Goal: Task Accomplishment & Management: Manage account settings

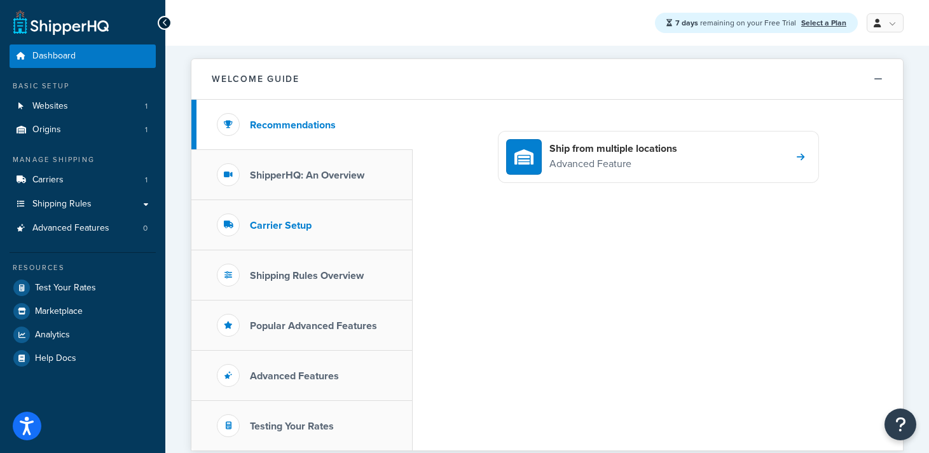
click at [299, 223] on h3 "Carrier Setup" at bounding box center [281, 225] width 62 height 11
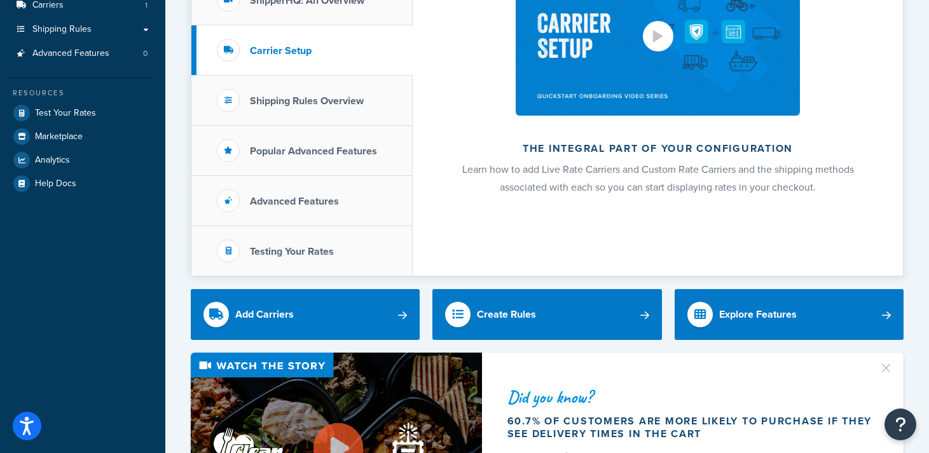
scroll to position [223, 0]
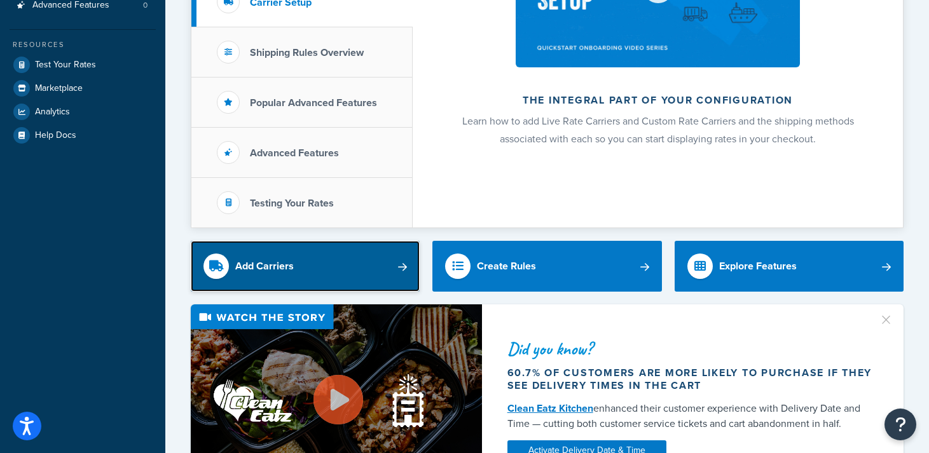
click at [321, 261] on link "Add Carriers" at bounding box center [305, 266] width 229 height 51
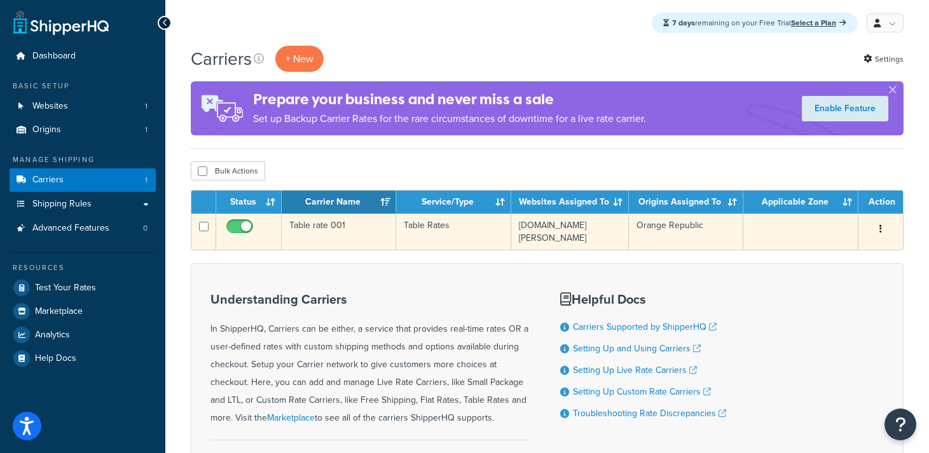
click at [883, 233] on button "button" at bounding box center [881, 229] width 18 height 20
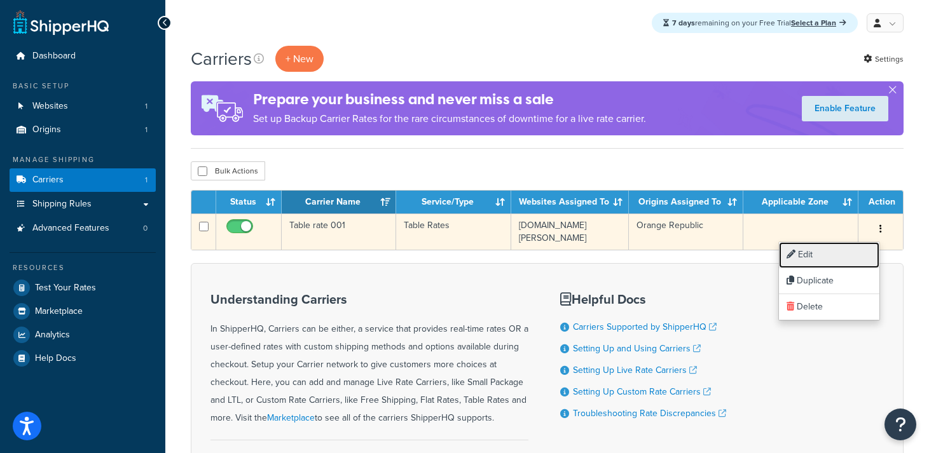
click at [811, 258] on link "Edit" at bounding box center [829, 255] width 100 height 26
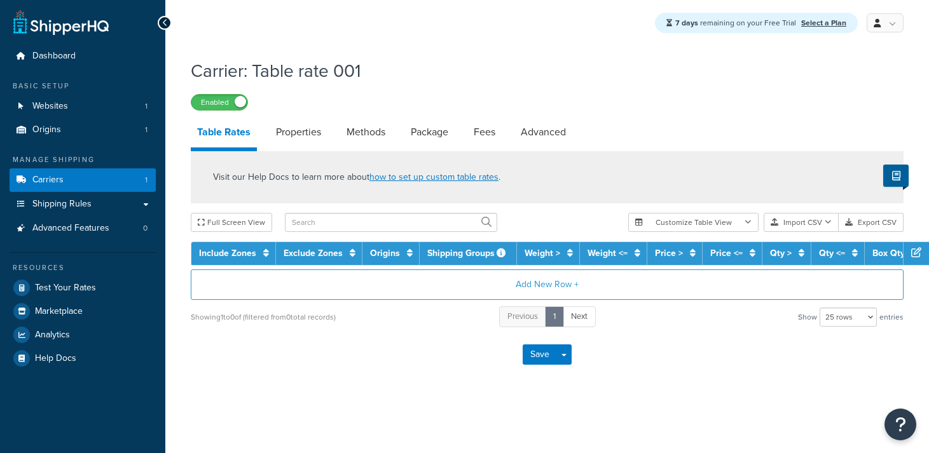
select select "25"
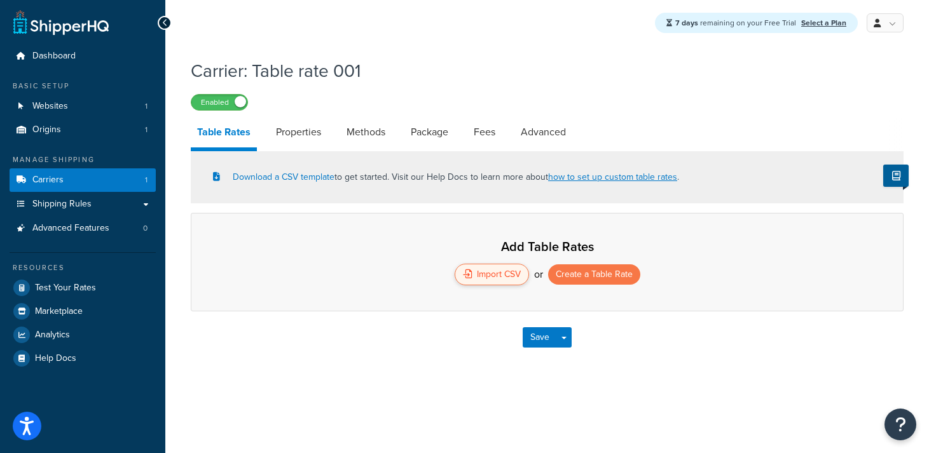
click at [480, 273] on div "Import CSV" at bounding box center [492, 275] width 74 height 22
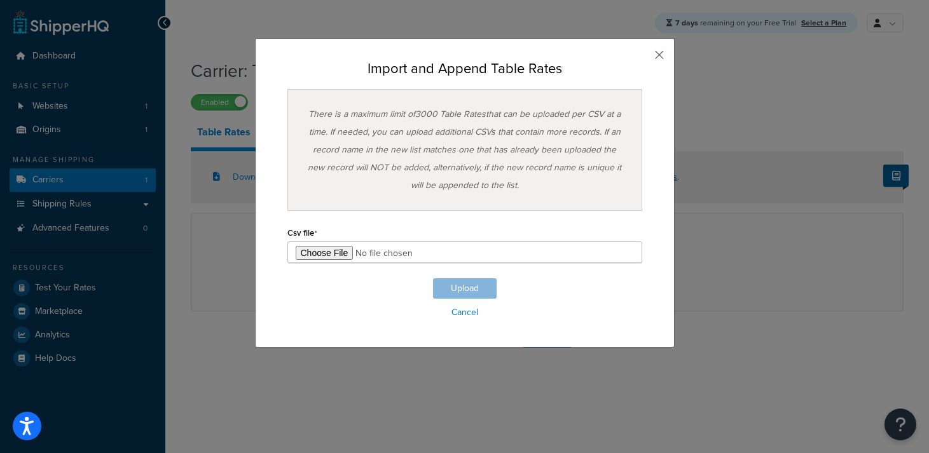
click at [642, 58] on button "button" at bounding box center [640, 59] width 3 height 3
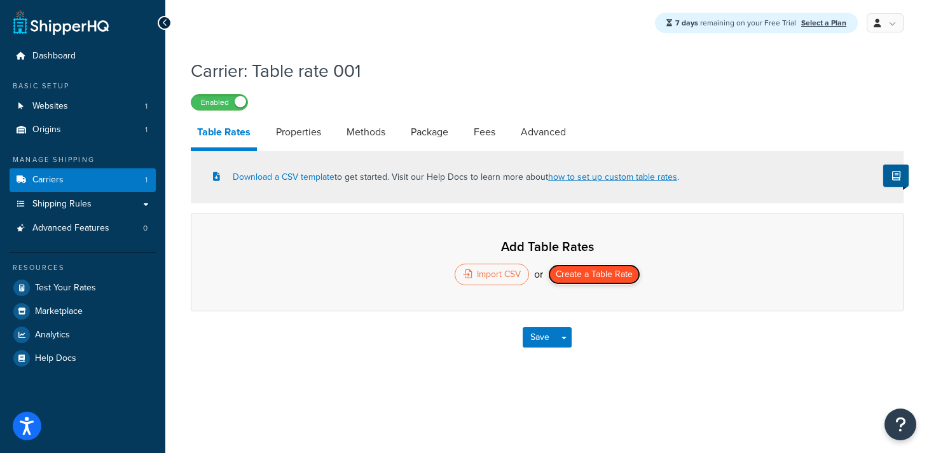
click at [586, 271] on button "Create a Table Rate" at bounding box center [594, 275] width 92 height 20
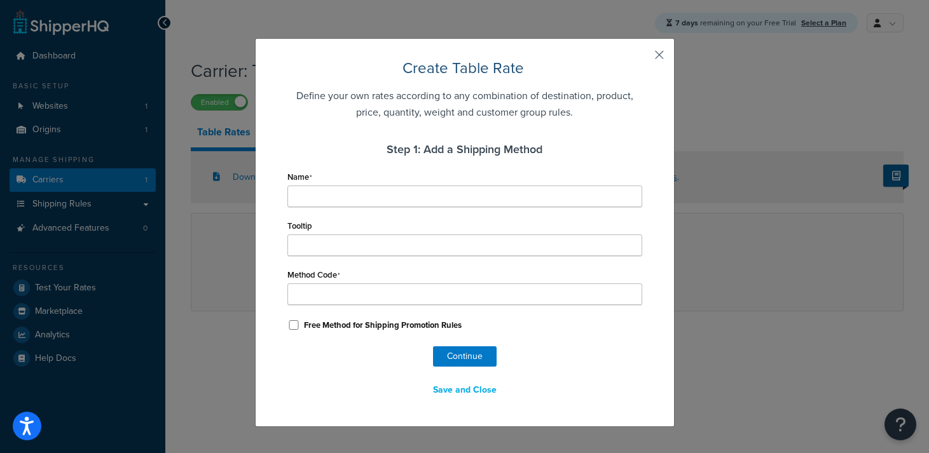
click at [642, 58] on button "button" at bounding box center [640, 59] width 3 height 3
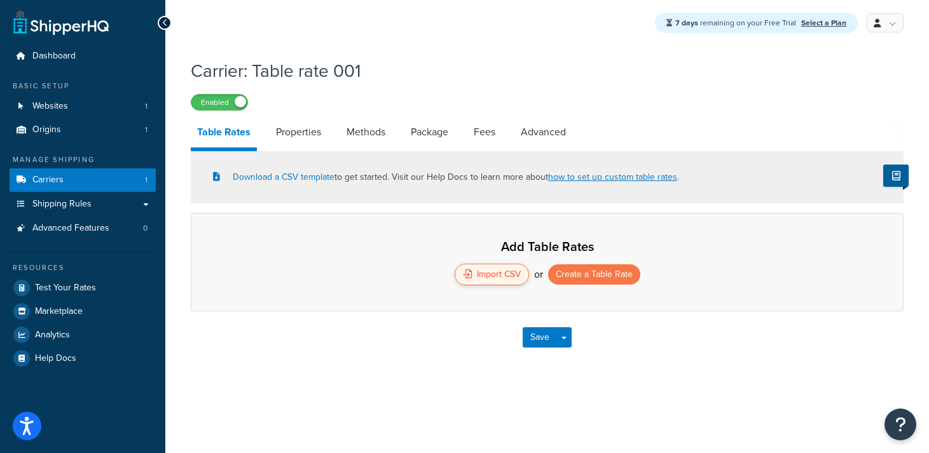
click at [478, 278] on div "Import CSV" at bounding box center [492, 275] width 74 height 22
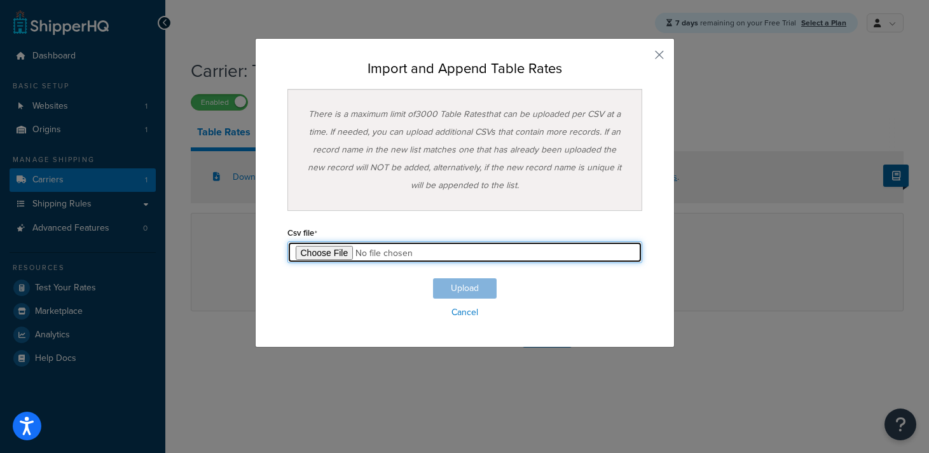
click at [327, 252] on input "file" at bounding box center [464, 253] width 355 height 22
type input "C:\fakepath\Copy of Transport Calculator Maxima 2025 - TableRateExample.csv"
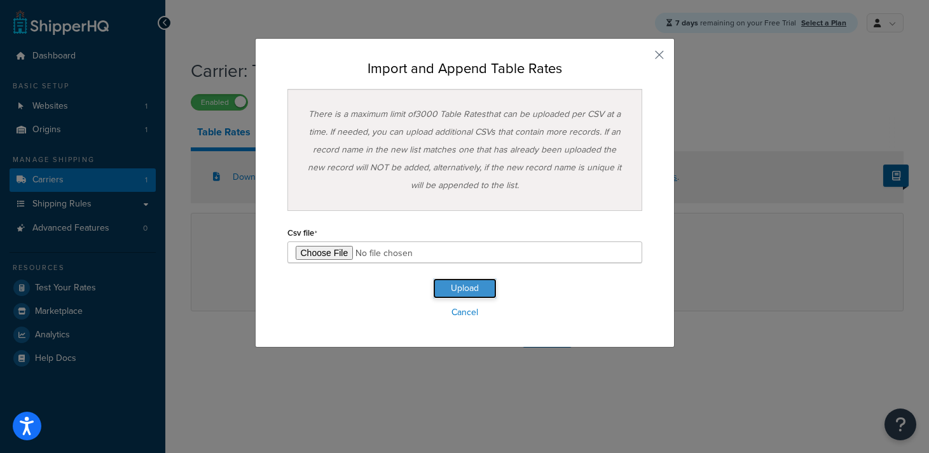
click at [470, 287] on button "Upload" at bounding box center [465, 288] width 64 height 20
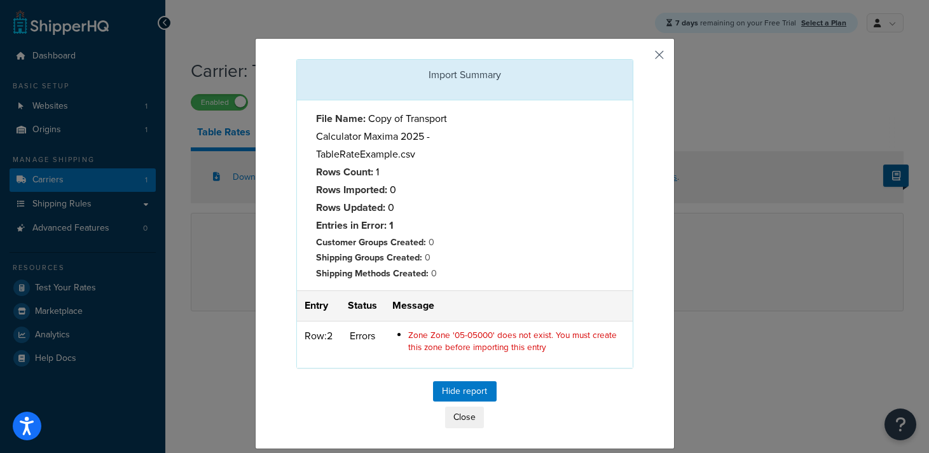
click at [633, 59] on button "button" at bounding box center [631, 60] width 3 height 3
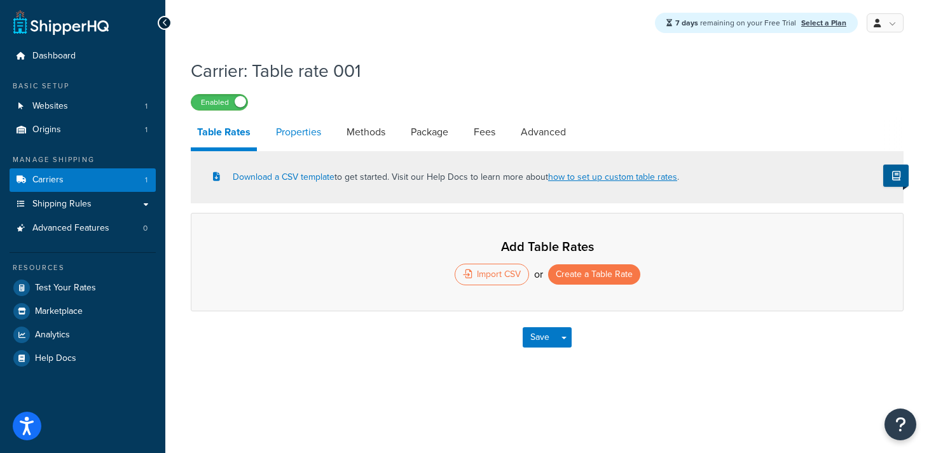
click at [306, 132] on link "Properties" at bounding box center [299, 132] width 58 height 31
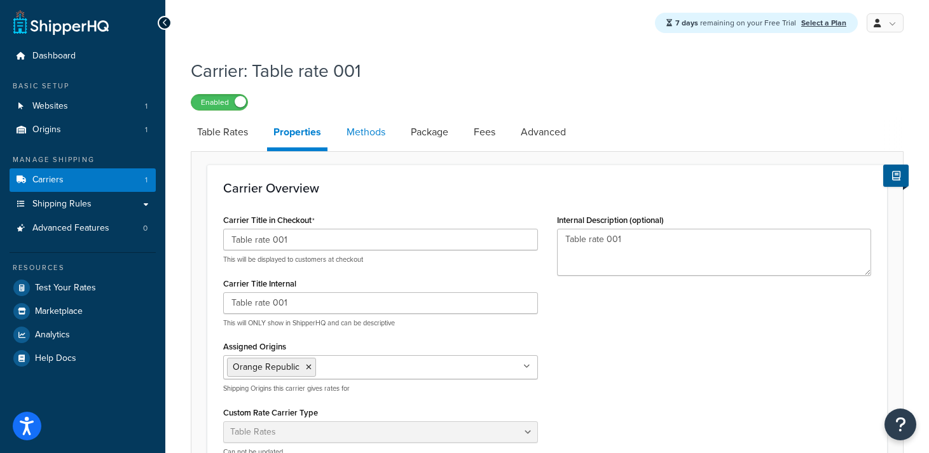
click at [378, 138] on link "Methods" at bounding box center [366, 132] width 52 height 31
select select "25"
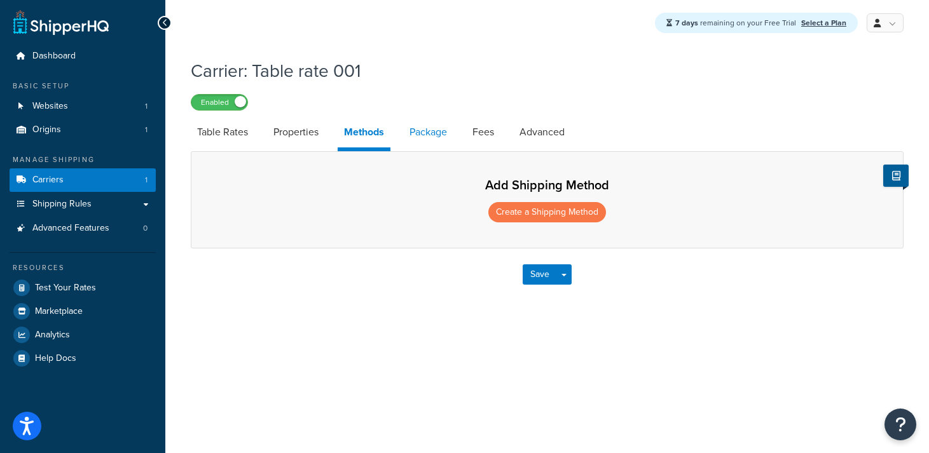
click at [432, 137] on link "Package" at bounding box center [428, 132] width 50 height 31
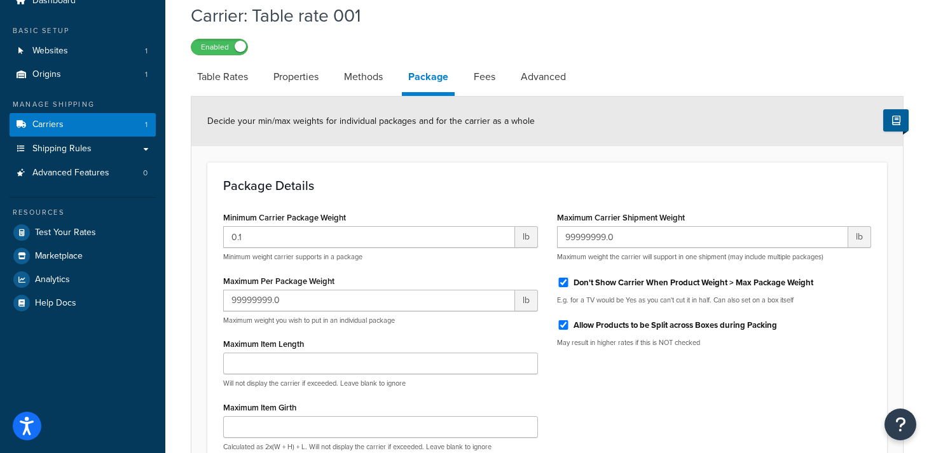
scroll to position [57, 0]
click at [488, 76] on link "Fees" at bounding box center [484, 75] width 34 height 31
select select "AFTER"
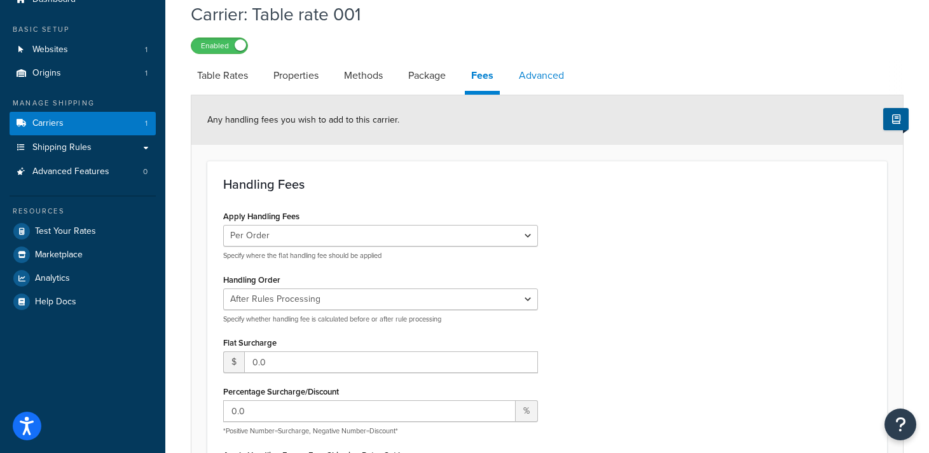
click at [545, 82] on link "Advanced" at bounding box center [541, 75] width 58 height 31
select select "false"
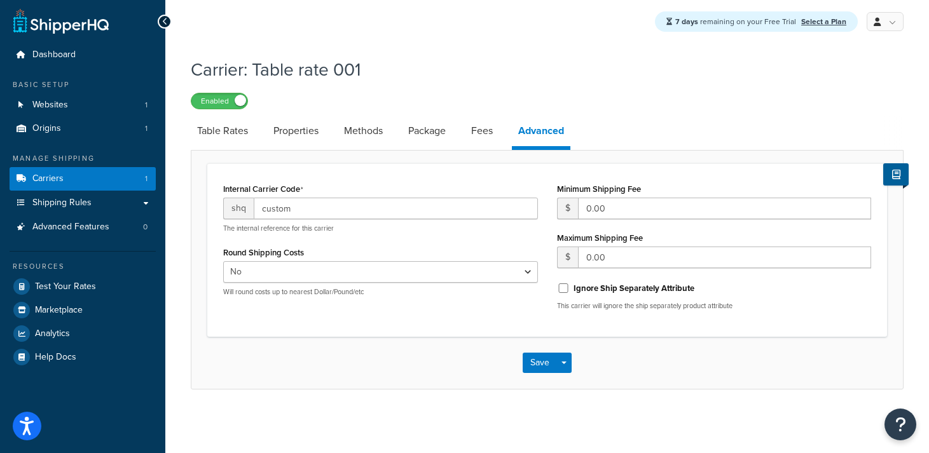
scroll to position [1, 0]
click at [220, 132] on link "Table Rates" at bounding box center [223, 131] width 64 height 31
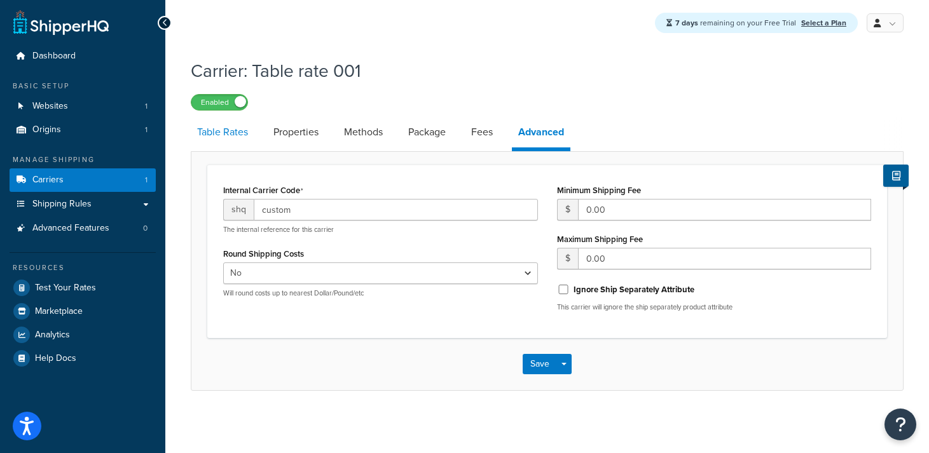
select select "25"
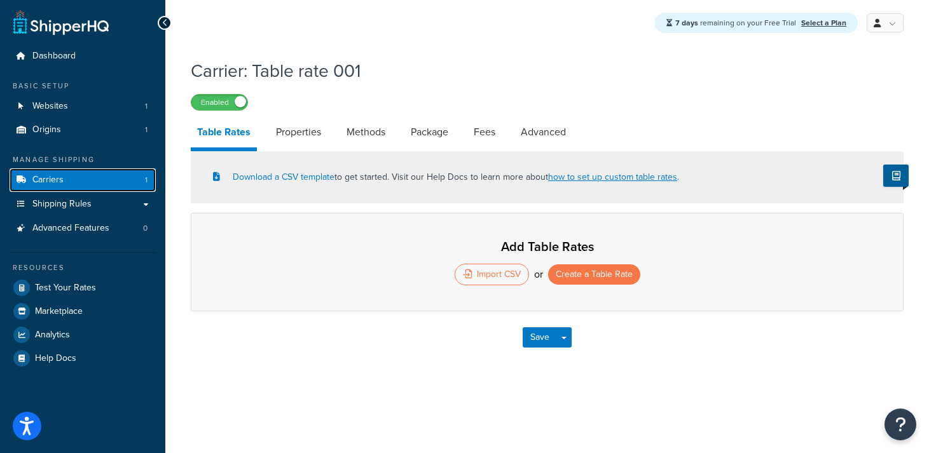
click at [44, 179] on span "Carriers" at bounding box center [47, 180] width 31 height 11
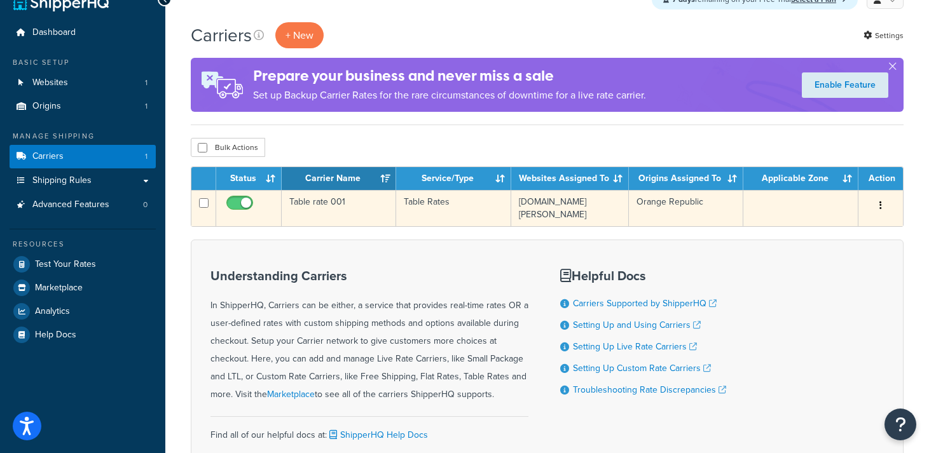
scroll to position [18, 0]
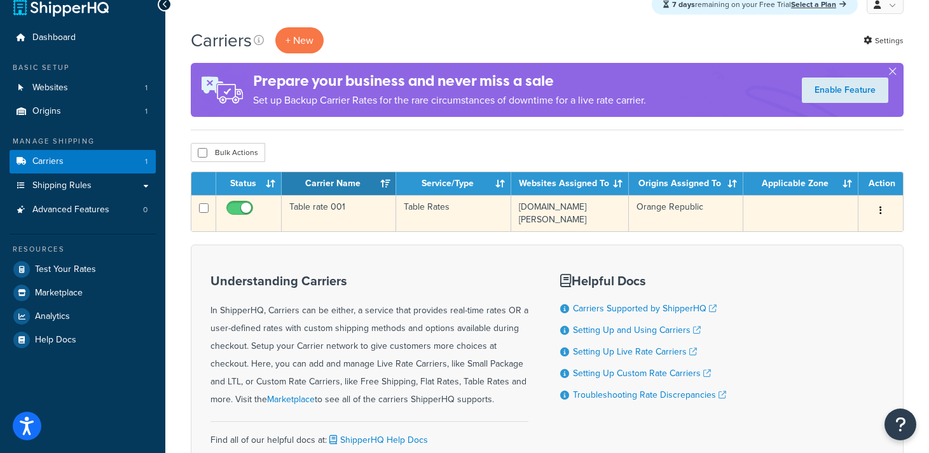
click at [883, 207] on button "button" at bounding box center [881, 211] width 18 height 20
click at [821, 238] on link "Edit" at bounding box center [829, 237] width 100 height 26
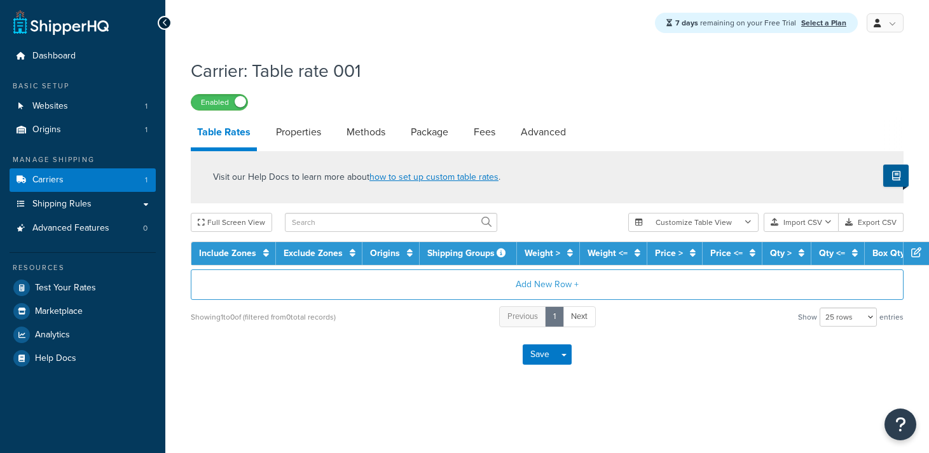
select select "25"
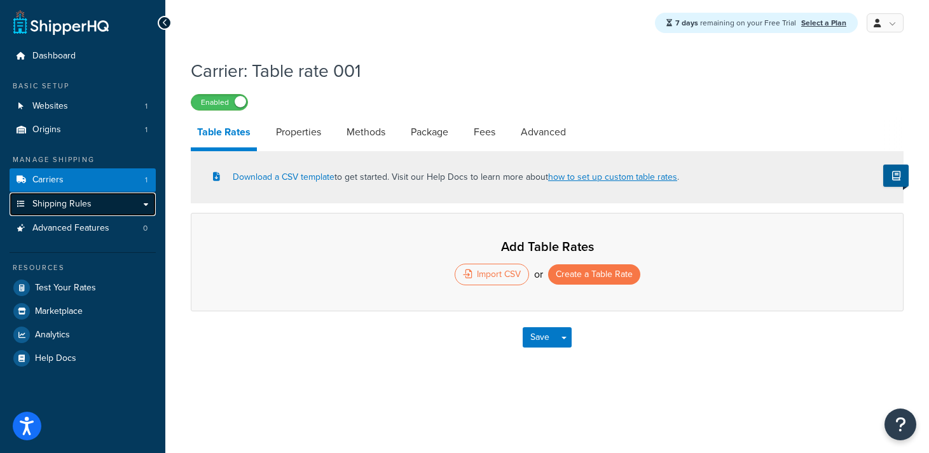
click at [145, 203] on link "Shipping Rules" at bounding box center [83, 205] width 146 height 24
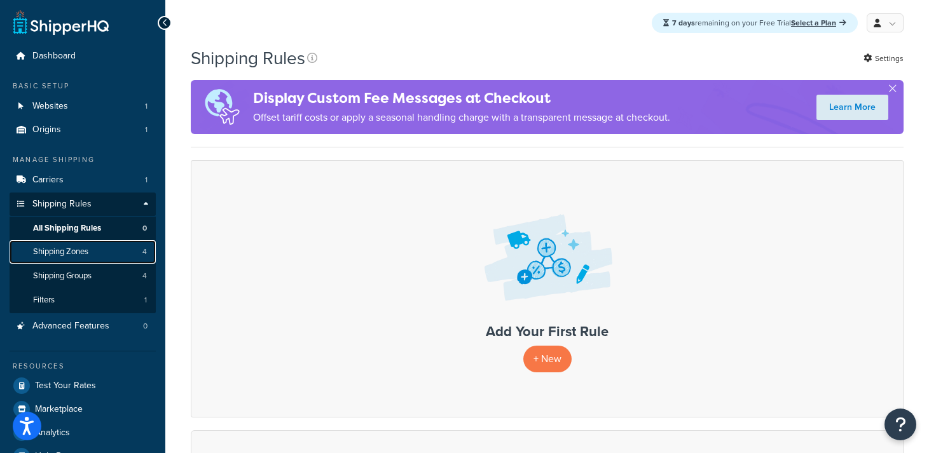
click at [67, 250] on span "Shipping Zones" at bounding box center [60, 252] width 55 height 11
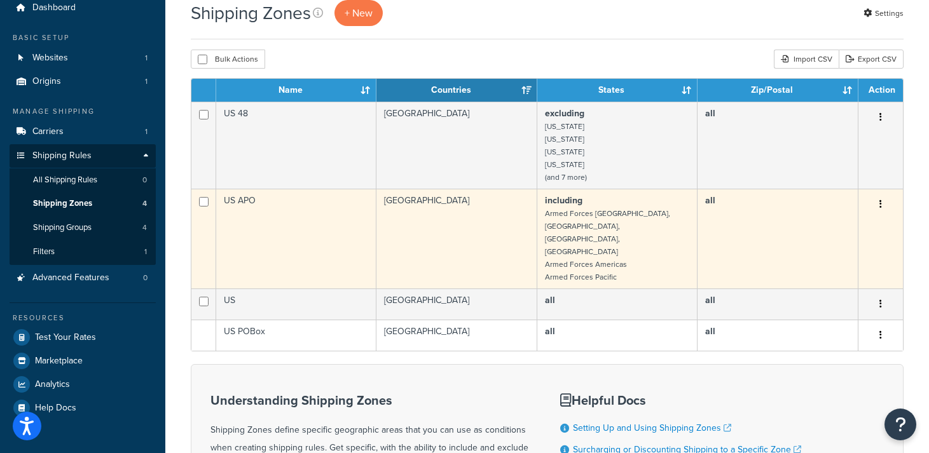
scroll to position [46, 0]
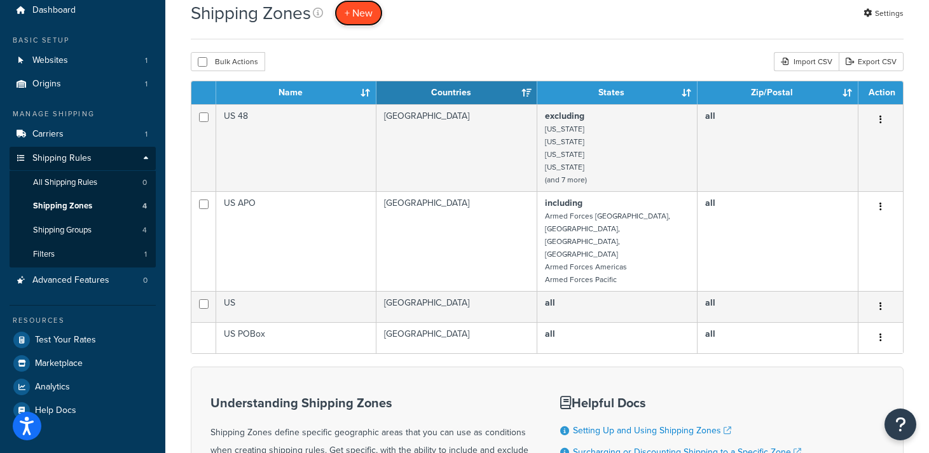
click at [361, 11] on span "+ New" at bounding box center [359, 13] width 28 height 15
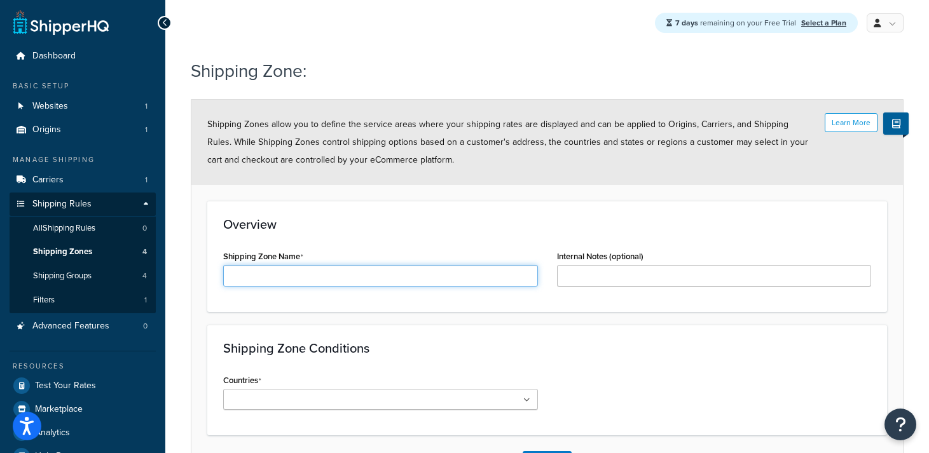
click at [262, 276] on input "Shipping Zone Name" at bounding box center [380, 276] width 315 height 22
paste input "addPercentage=10"
type input "addPercentage=10"
click at [313, 278] on input "addPercentage=10" at bounding box center [380, 276] width 315 height 22
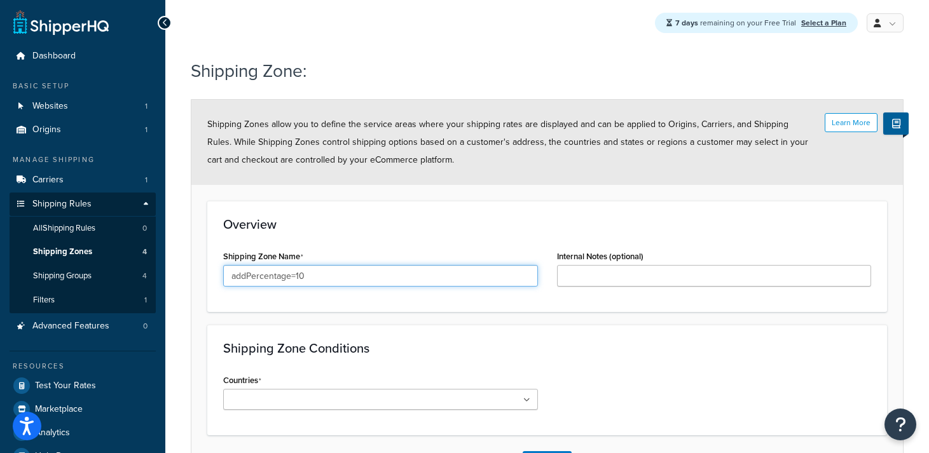
click at [313, 278] on input "addPercentage=10" at bounding box center [380, 276] width 315 height 22
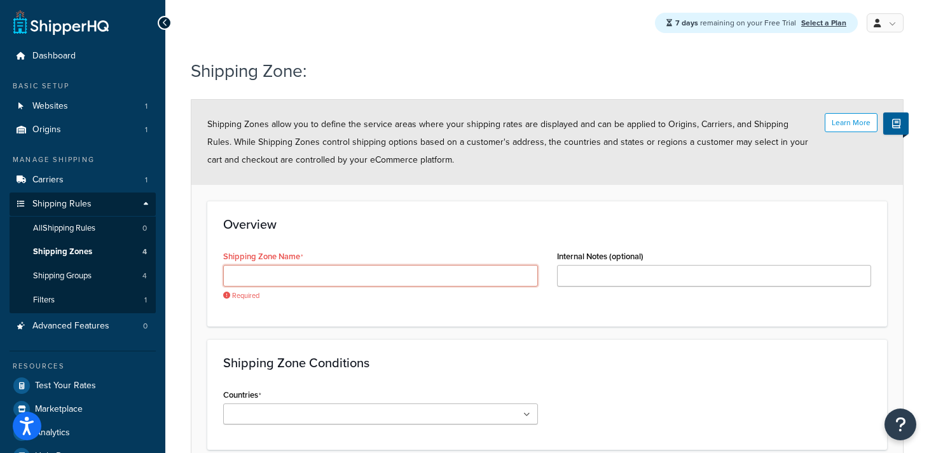
paste input "05-05000"
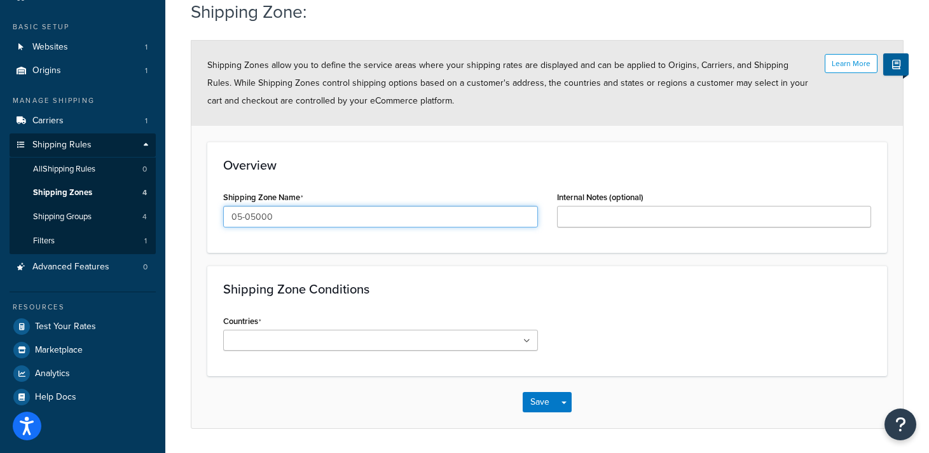
scroll to position [74, 0]
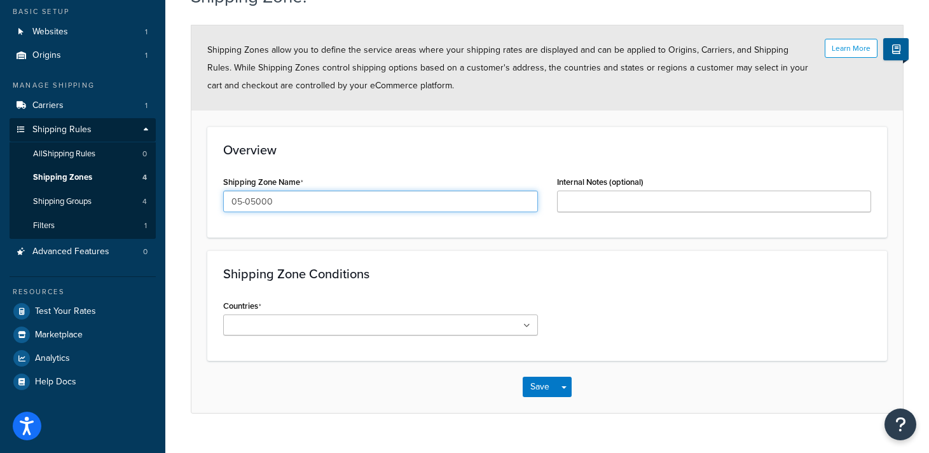
type input "05-05000"
click at [334, 327] on ul at bounding box center [380, 325] width 315 height 21
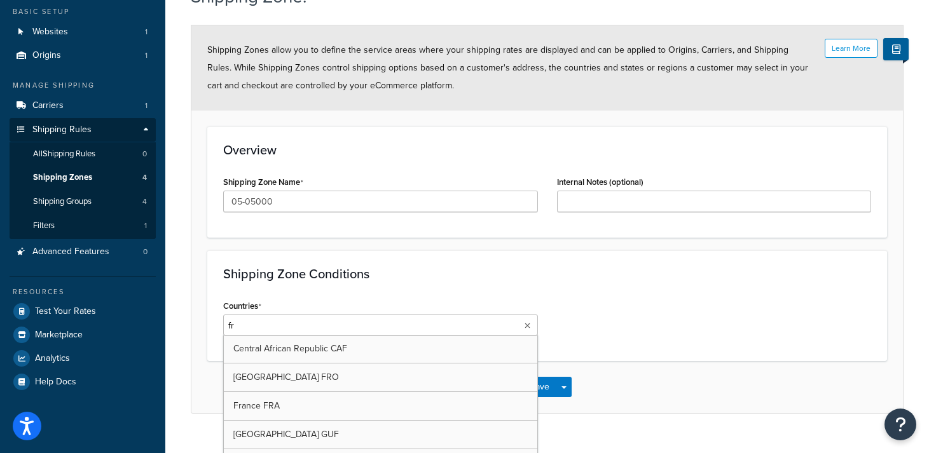
type input "fra"
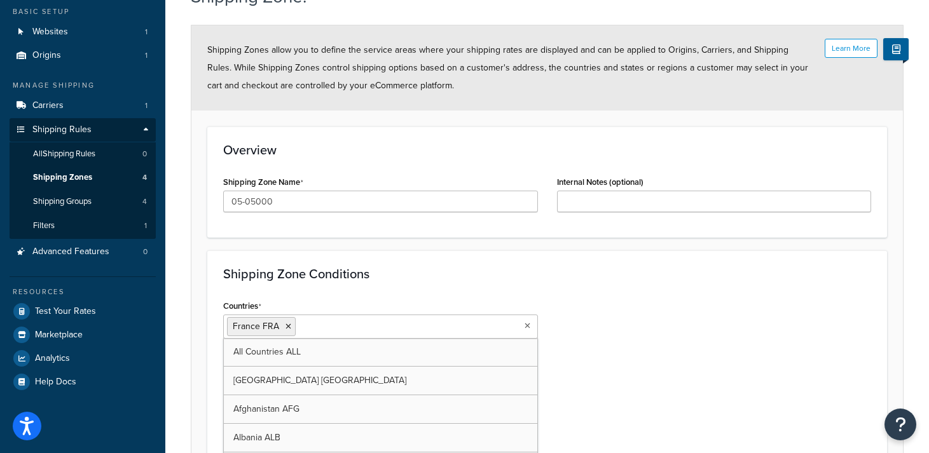
click at [612, 353] on div "Countries France FRA All Countries ALL United States USA Afghanistan AFG Albani…" at bounding box center [547, 396] width 667 height 198
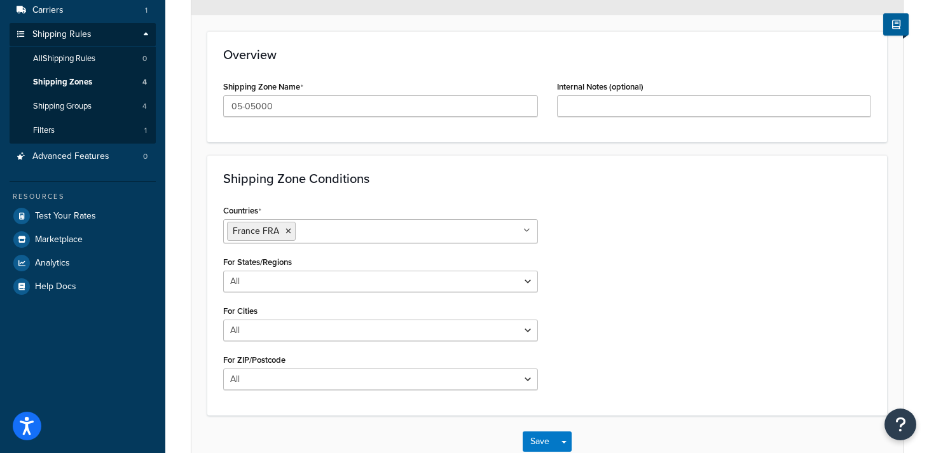
scroll to position [231, 0]
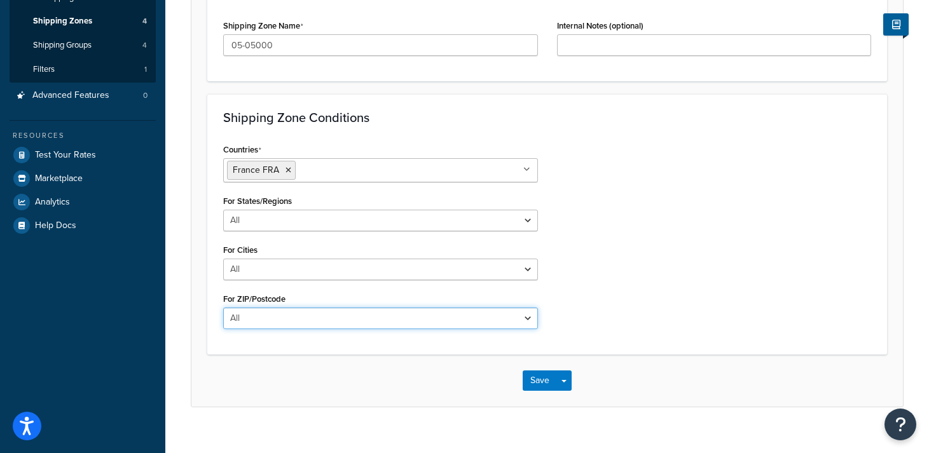
click at [320, 324] on select "All Including Excluding" at bounding box center [380, 319] width 315 height 22
click at [223, 308] on select "All Including Excluding" at bounding box center [380, 319] width 315 height 22
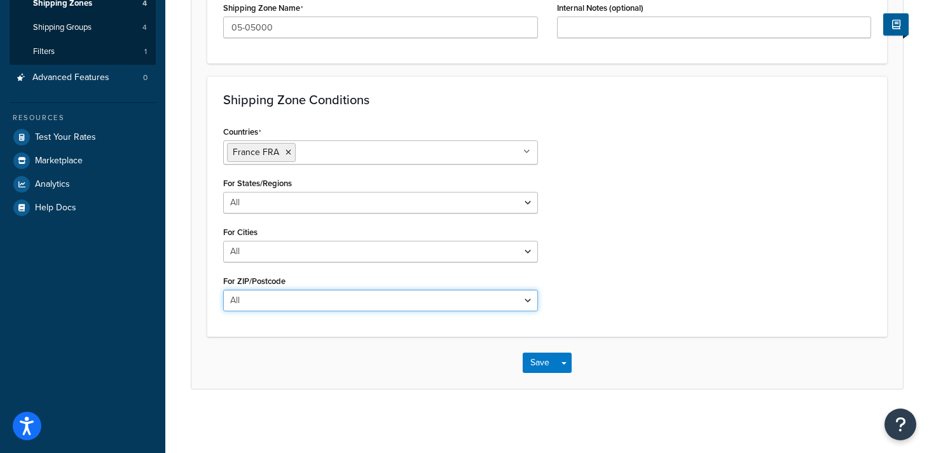
scroll to position [248, 0]
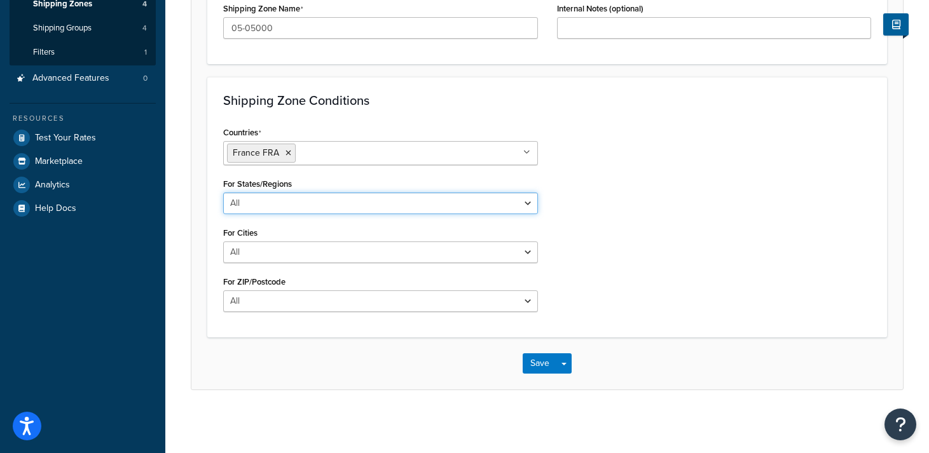
click at [318, 200] on select "All Including Excluding" at bounding box center [380, 204] width 315 height 22
click at [223, 193] on select "All Including Excluding" at bounding box center [380, 204] width 315 height 22
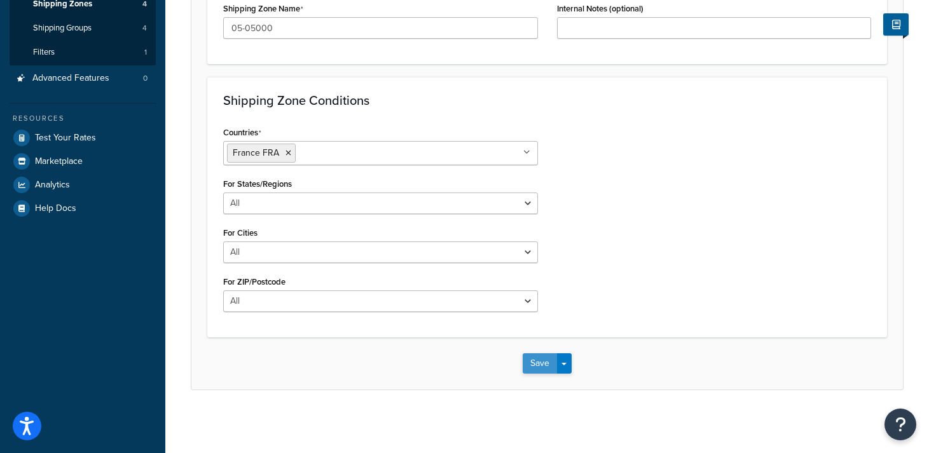
click at [549, 363] on button "Save" at bounding box center [540, 364] width 34 height 20
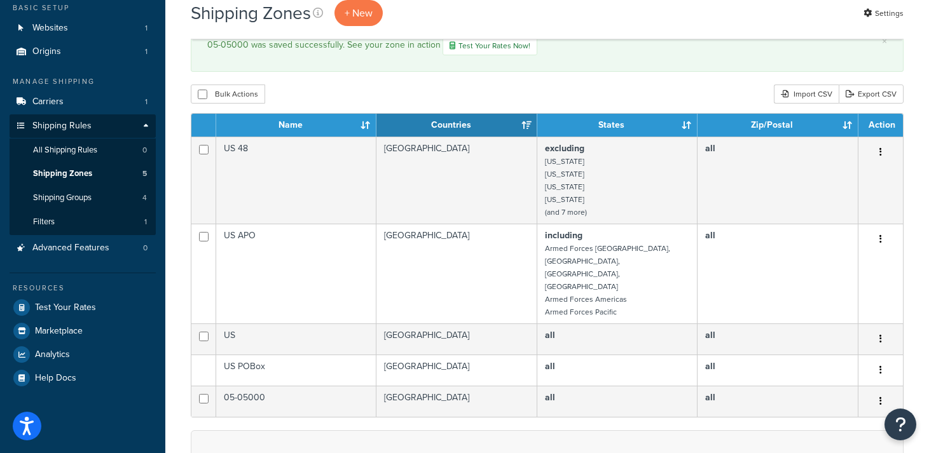
scroll to position [147, 0]
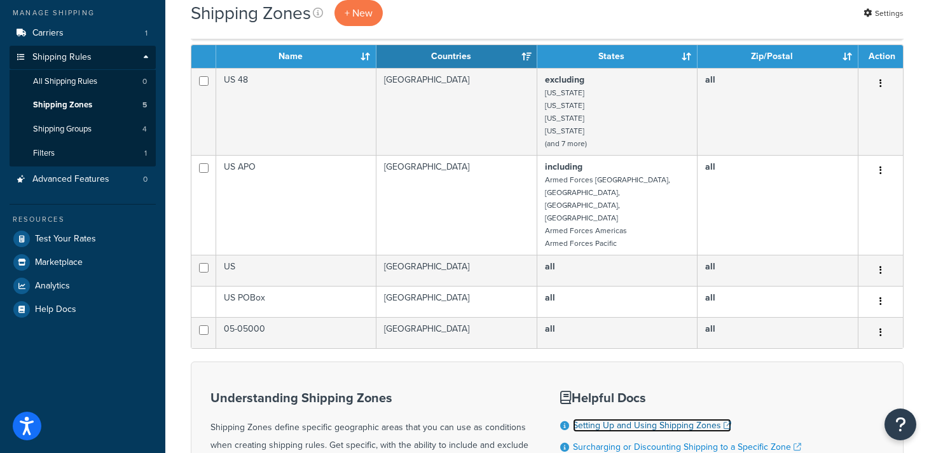
click at [626, 419] on link "Setting Up and Using Shipping Zones" at bounding box center [652, 425] width 158 height 13
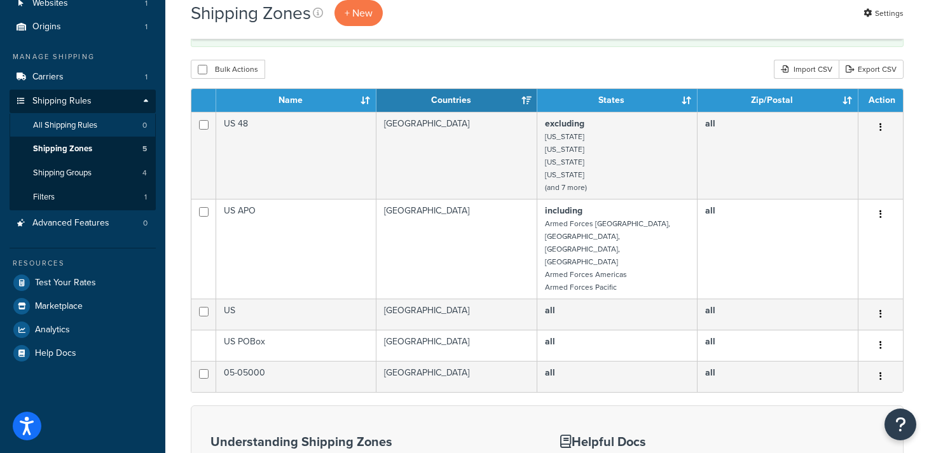
scroll to position [88, 0]
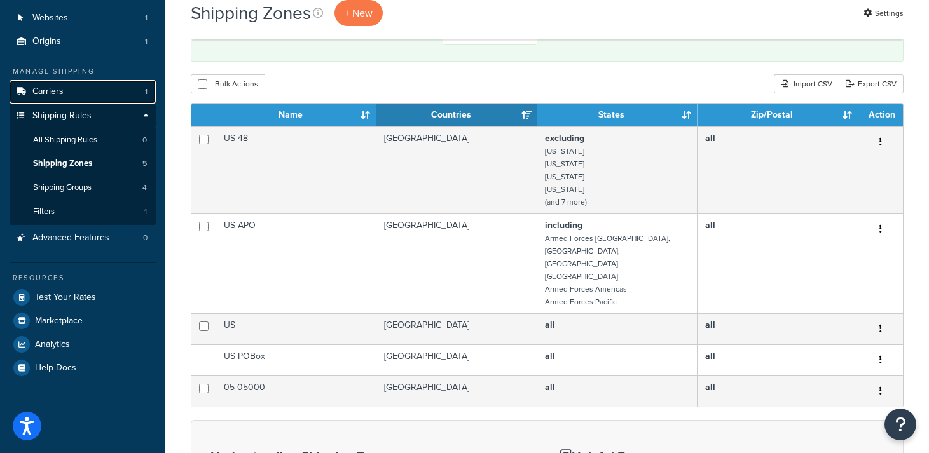
click at [49, 98] on link "Carriers 1" at bounding box center [83, 92] width 146 height 24
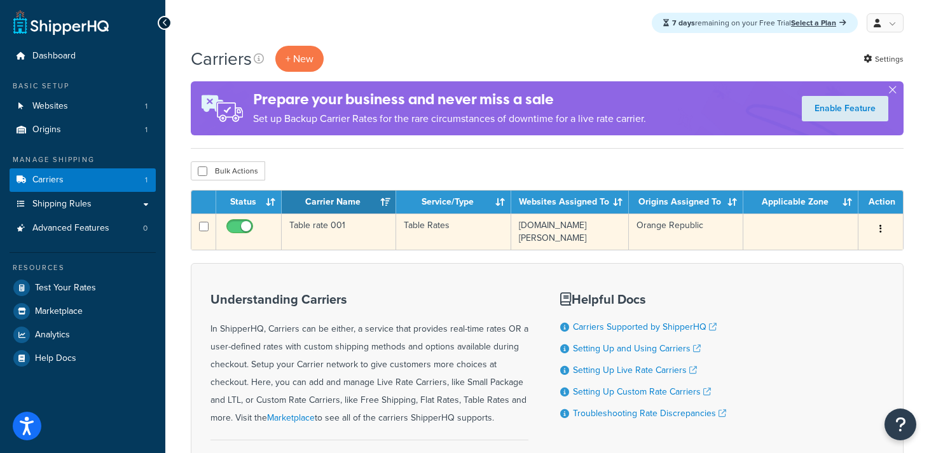
click at [878, 231] on button "button" at bounding box center [881, 229] width 18 height 20
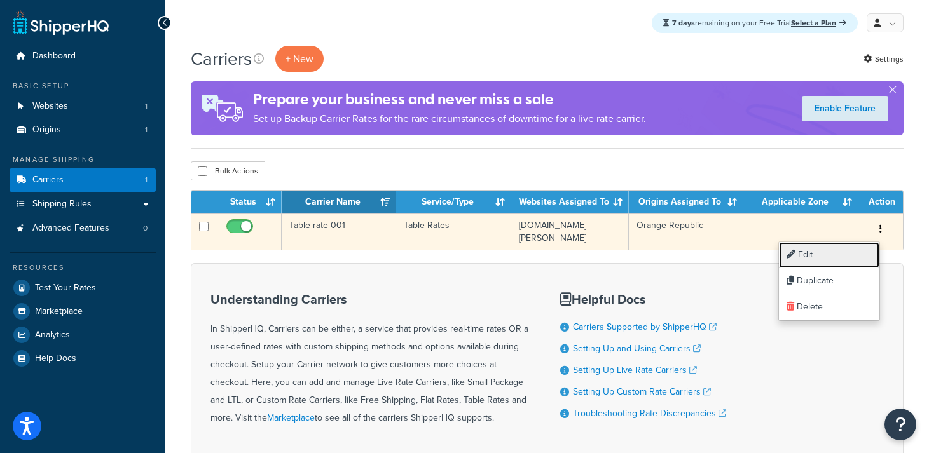
click at [818, 258] on link "Edit" at bounding box center [829, 255] width 100 height 26
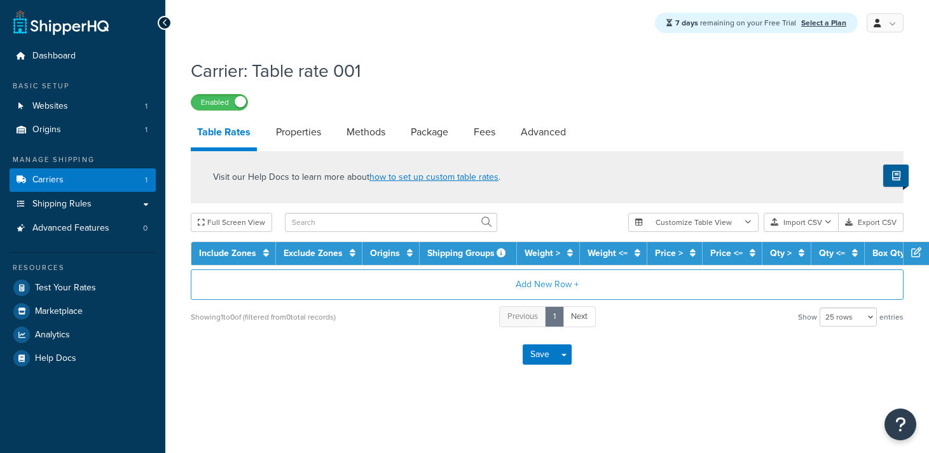
select select "25"
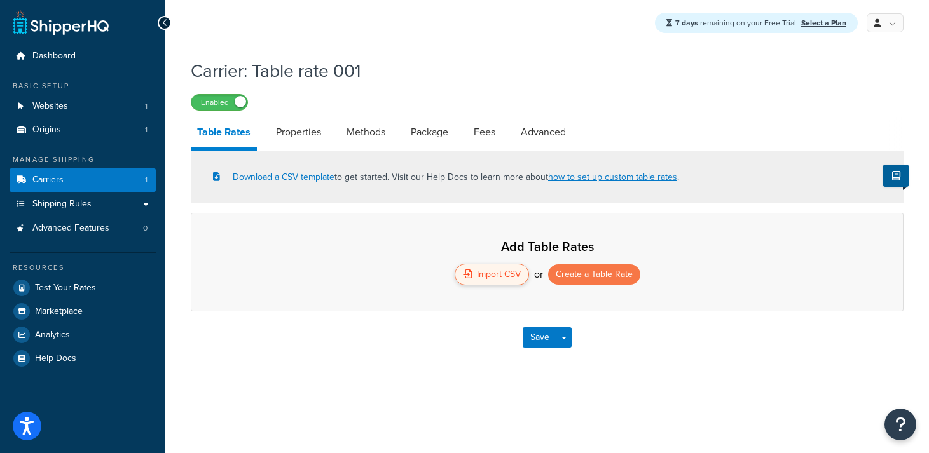
click at [486, 273] on div "Import CSV" at bounding box center [492, 275] width 74 height 22
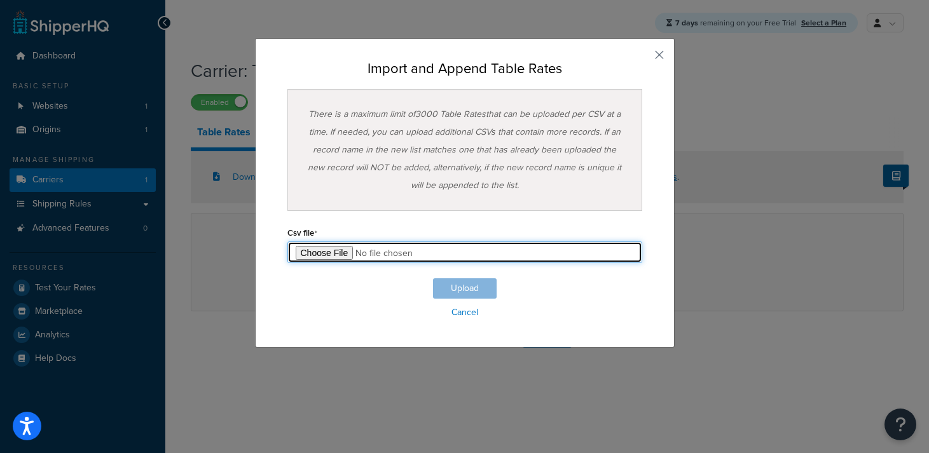
click at [318, 249] on input "file" at bounding box center [464, 253] width 355 height 22
type input "C:\fakepath\Copy of Transport Calculator Maxima 2025 - TableRateExample.csv"
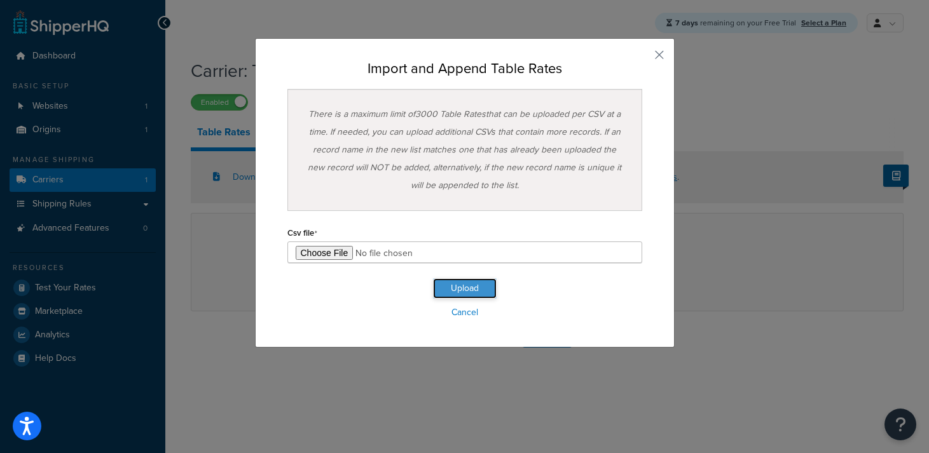
click at [462, 285] on button "Upload" at bounding box center [465, 288] width 64 height 20
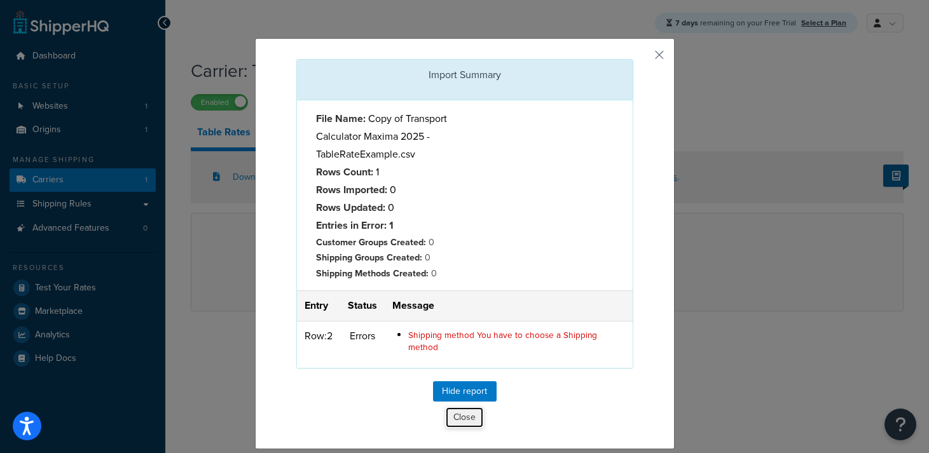
click at [467, 416] on button "Close" at bounding box center [464, 418] width 39 height 22
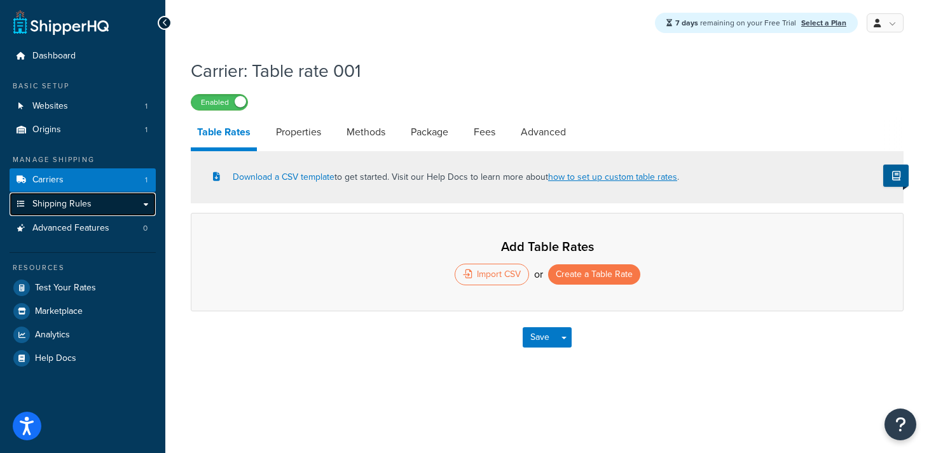
click at [60, 207] on span "Shipping Rules" at bounding box center [61, 204] width 59 height 11
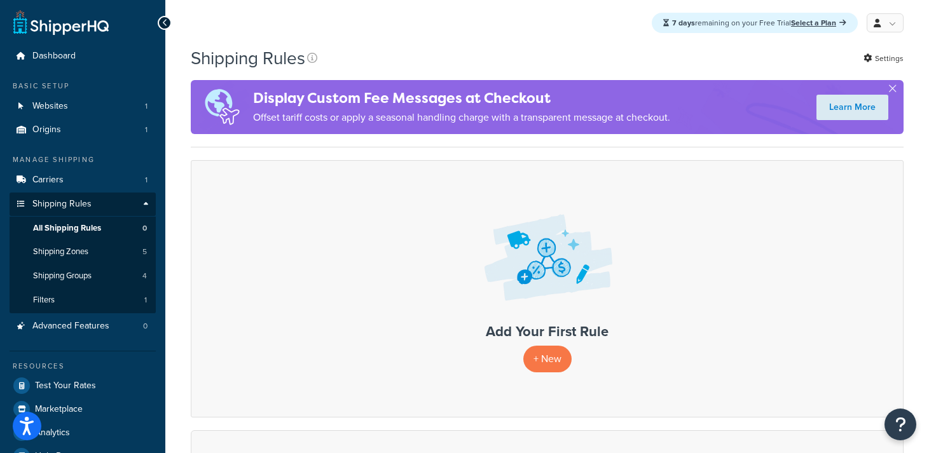
scroll to position [1, 0]
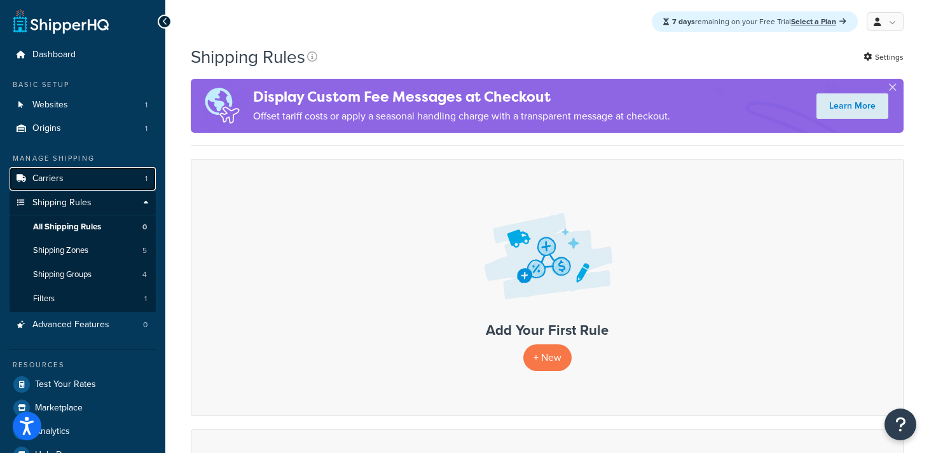
click at [48, 179] on span "Carriers" at bounding box center [47, 179] width 31 height 11
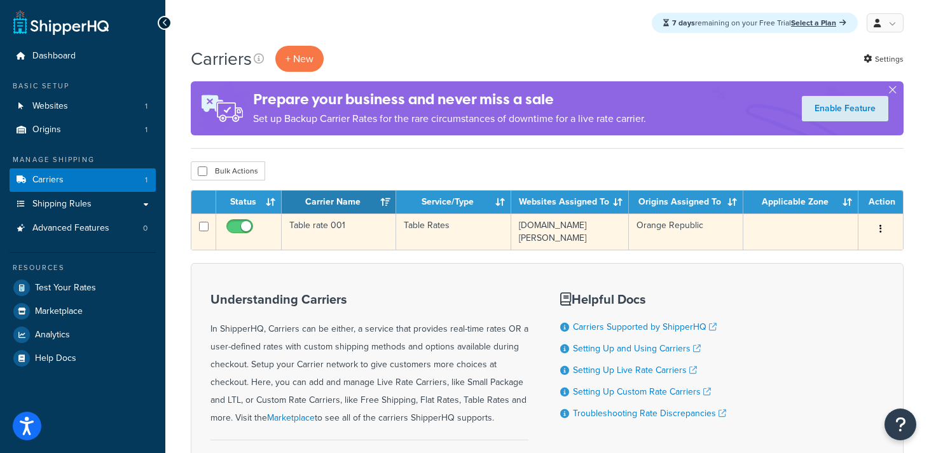
click at [882, 231] on button "button" at bounding box center [881, 229] width 18 height 20
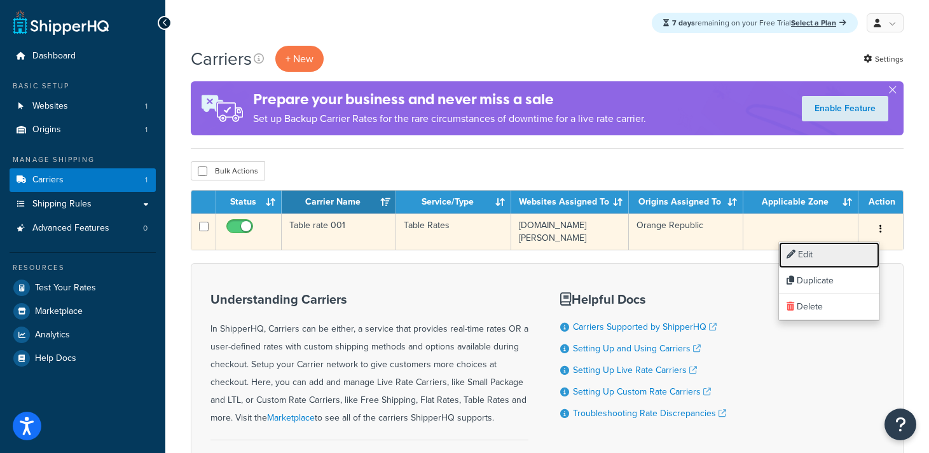
click at [824, 253] on link "Edit" at bounding box center [829, 255] width 100 height 26
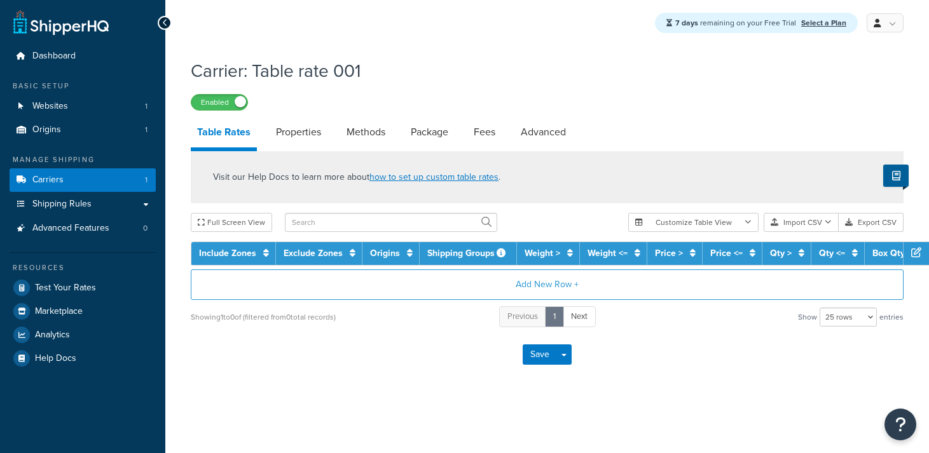
select select "25"
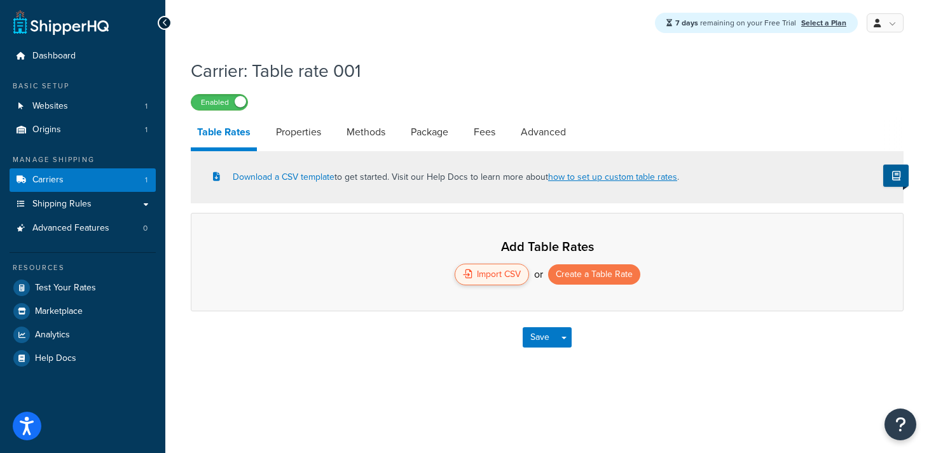
click at [486, 276] on div "Import CSV" at bounding box center [492, 275] width 74 height 22
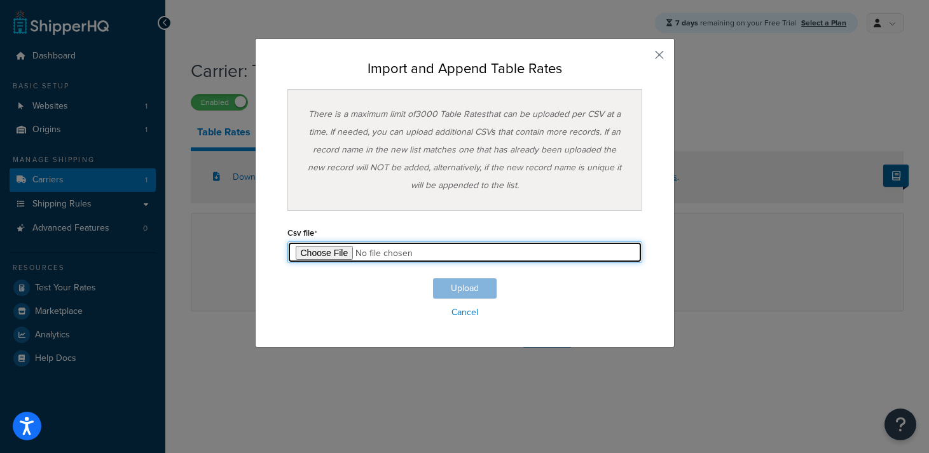
click at [333, 253] on input "file" at bounding box center [464, 253] width 355 height 22
type input "C:\fakepath\Copy of Transport Calculator Maxima 2025 - TableRateExample.csv"
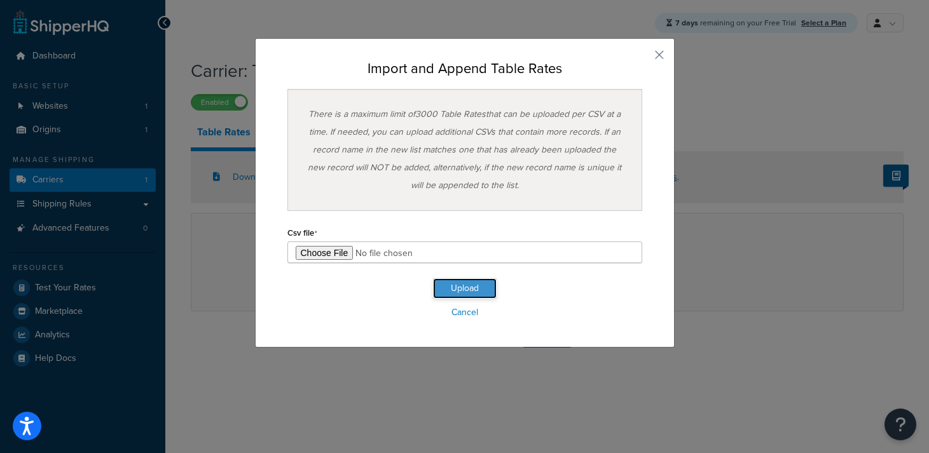
click at [472, 286] on button "Upload" at bounding box center [465, 288] width 64 height 20
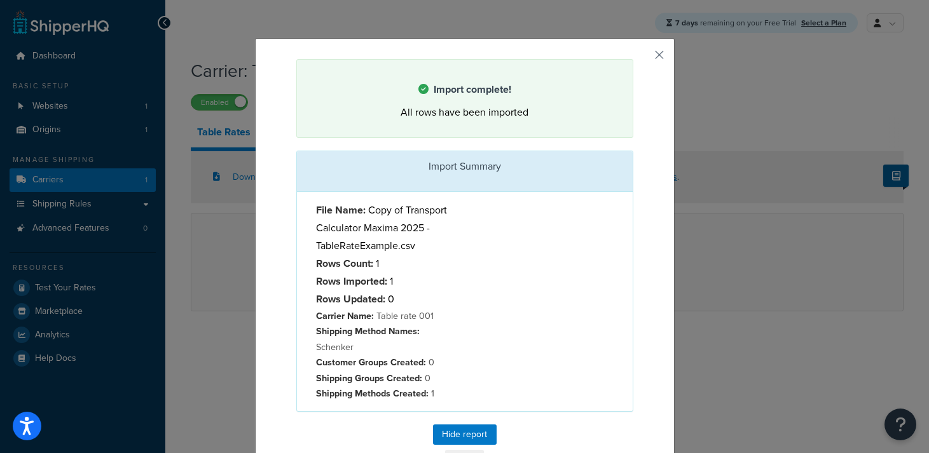
scroll to position [39, 0]
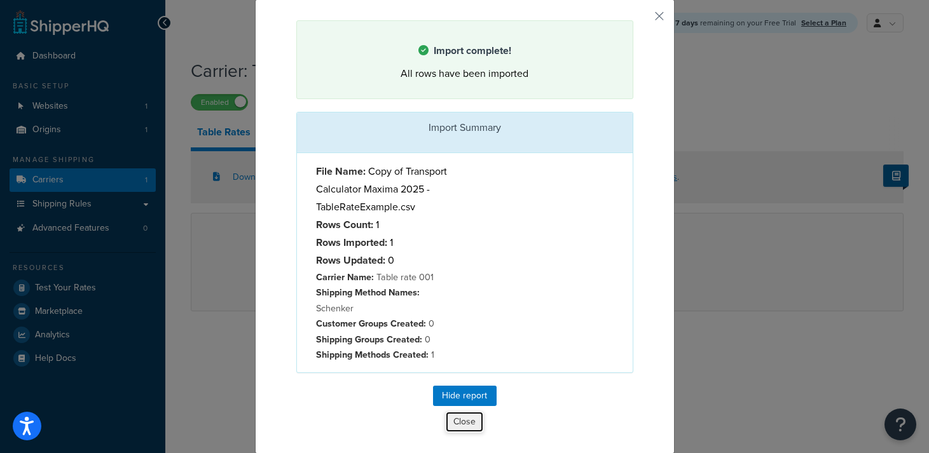
click at [467, 422] on button "Close" at bounding box center [464, 422] width 39 height 22
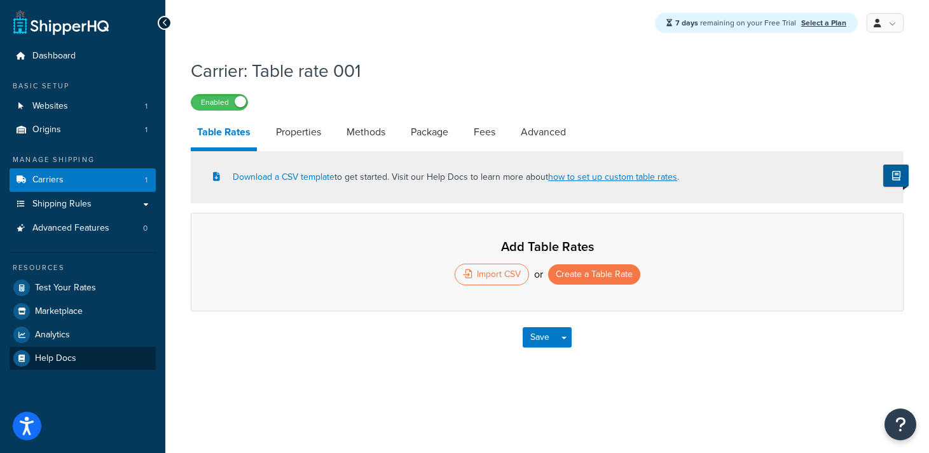
select select "25"
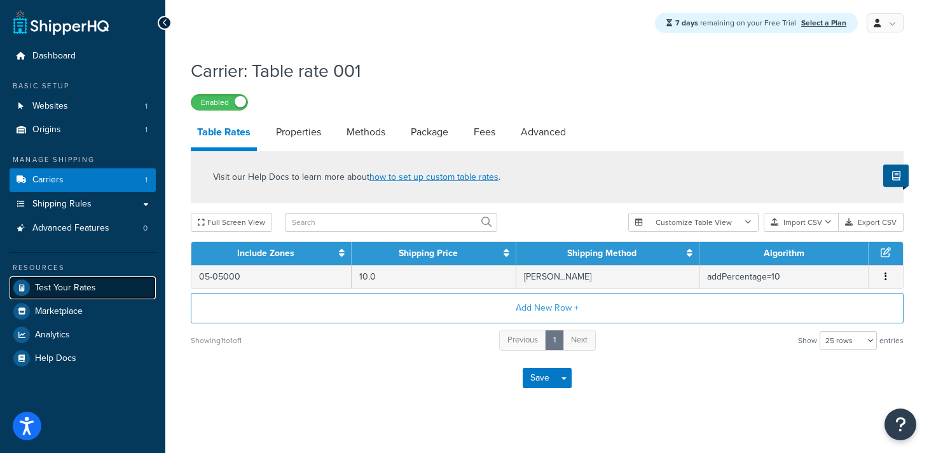
click at [46, 286] on span "Test Your Rates" at bounding box center [65, 288] width 61 height 11
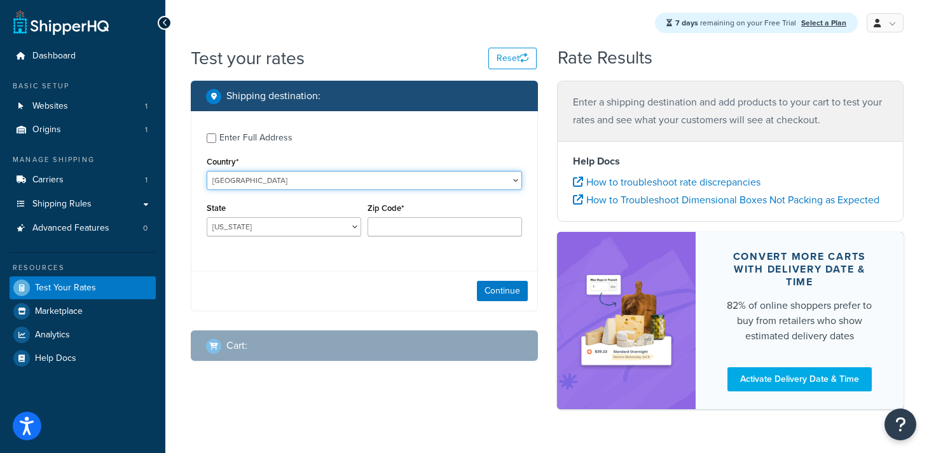
click at [242, 186] on select "United States United Kingdom Afghanistan Åland Islands Albania Algeria American…" at bounding box center [364, 180] width 315 height 19
select select "FR"
click at [207, 171] on select "United States United Kingdom Afghanistan Åland Islands Albania Algeria American…" at bounding box center [364, 180] width 315 height 19
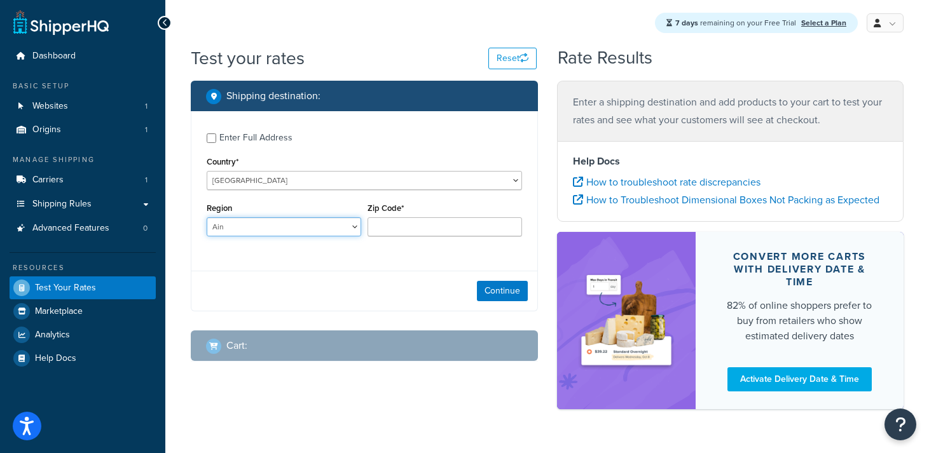
click at [243, 226] on select "Ain Aisne Allier Alpes-de-Haute-Provence Alpes-Maritimes Ardèche Ardennes Arièg…" at bounding box center [284, 226] width 155 height 19
click at [207, 217] on select "Ain Aisne Allier Alpes-de-Haute-Provence Alpes-Maritimes Ardèche Ardennes Arièg…" at bounding box center [284, 226] width 155 height 19
click at [407, 226] on input "Zip Code*" at bounding box center [445, 226] width 155 height 19
click at [393, 224] on input "Zip Code*" at bounding box center [445, 226] width 155 height 19
paste input "05-05000"
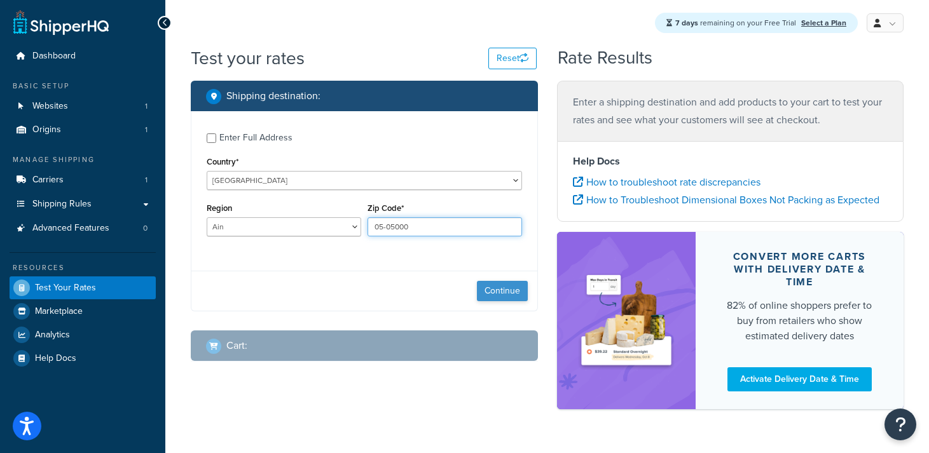
type input "05-05000"
click at [503, 291] on button "Continue" at bounding box center [502, 291] width 51 height 20
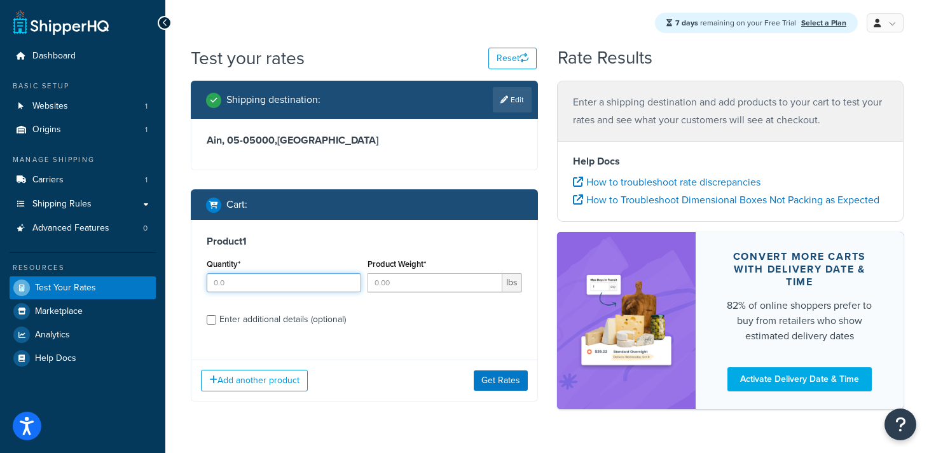
click at [307, 284] on input "Quantity*" at bounding box center [284, 282] width 155 height 19
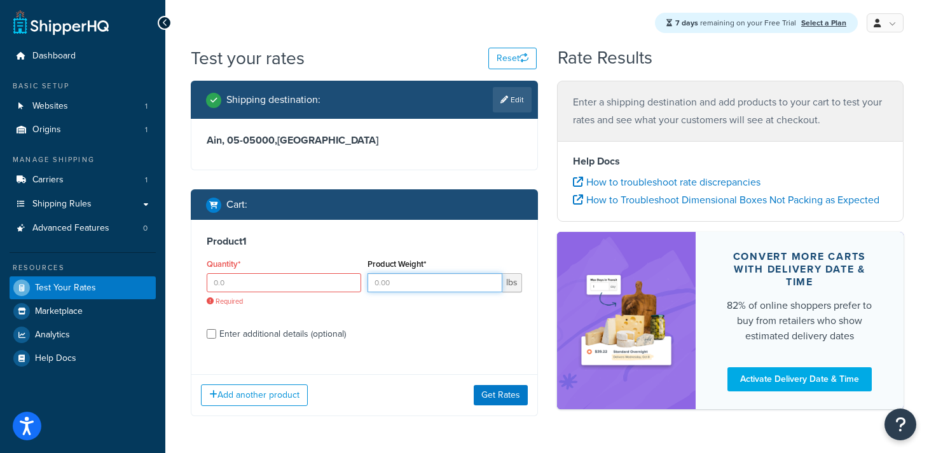
click at [392, 290] on input "Product Weight*" at bounding box center [435, 282] width 135 height 19
click at [275, 285] on input "Quantity*" at bounding box center [284, 282] width 155 height 19
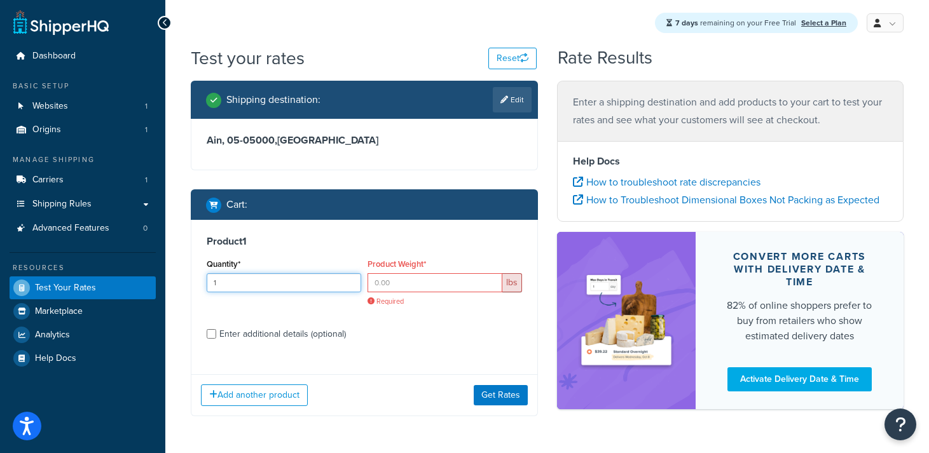
type input "1"
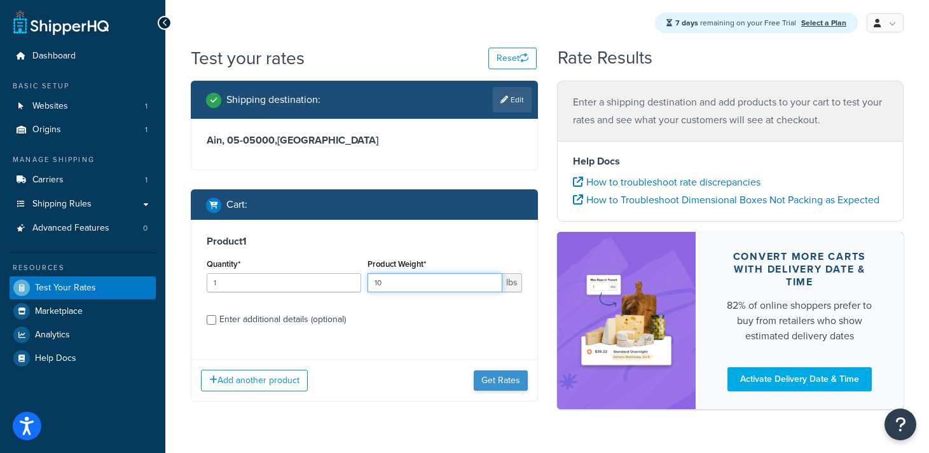
type input "10"
click at [498, 381] on button "Get Rates" at bounding box center [501, 381] width 54 height 20
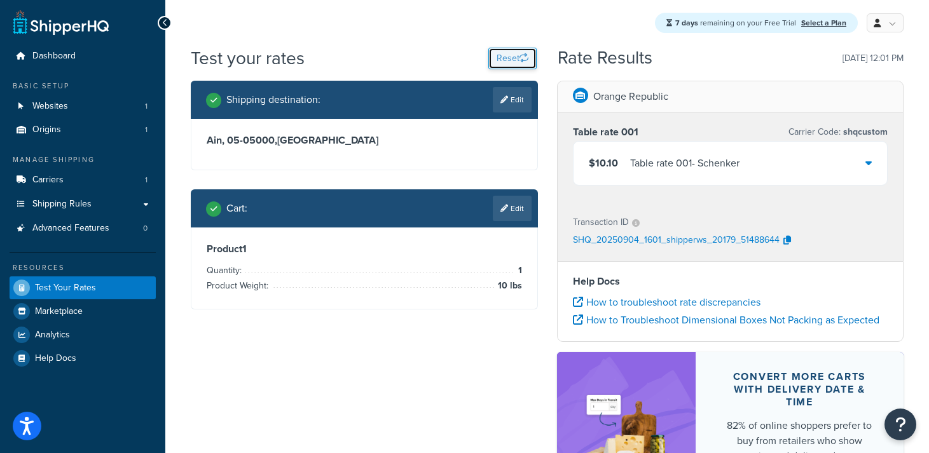
click at [497, 60] on button "Reset" at bounding box center [512, 59] width 48 height 22
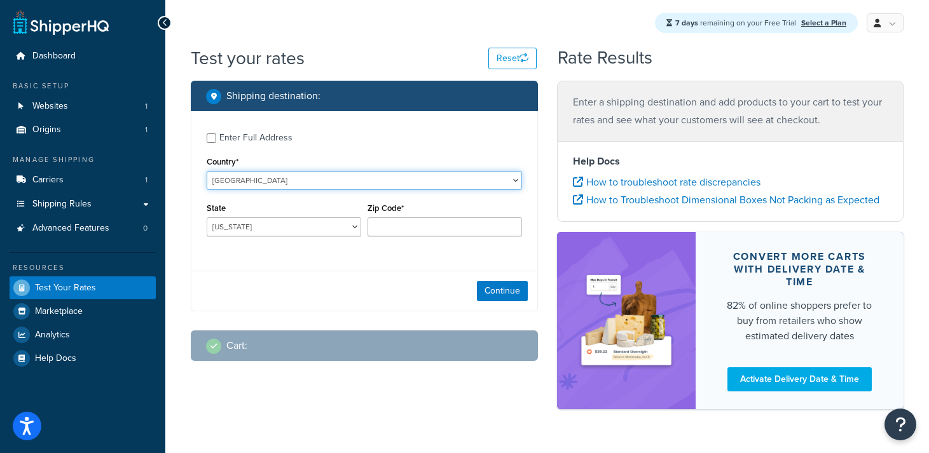
click at [284, 181] on select "United States United Kingdom Afghanistan Åland Islands Albania Algeria American…" at bounding box center [364, 180] width 315 height 19
select select "FR"
click at [207, 171] on select "United States United Kingdom Afghanistan Åland Islands Albania Algeria American…" at bounding box center [364, 180] width 315 height 19
select select "1"
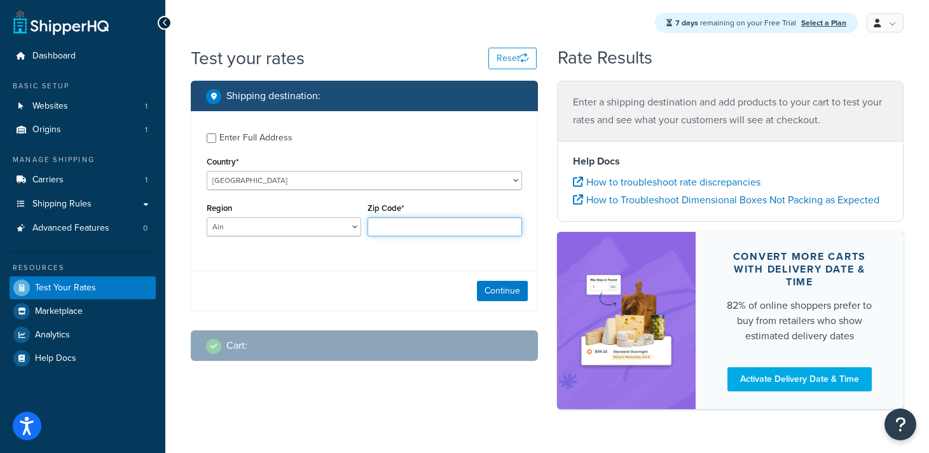
click at [393, 226] on input "Zip Code*" at bounding box center [445, 226] width 155 height 19
paste input "05-05000"
type input "05-05000"
click at [496, 289] on button "Continue" at bounding box center [502, 291] width 51 height 20
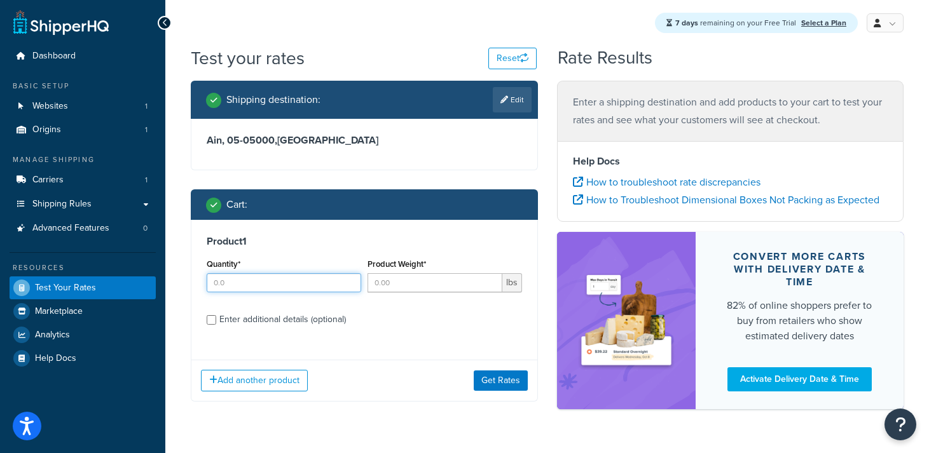
click at [276, 285] on input "Quantity*" at bounding box center [284, 282] width 155 height 19
type input "2"
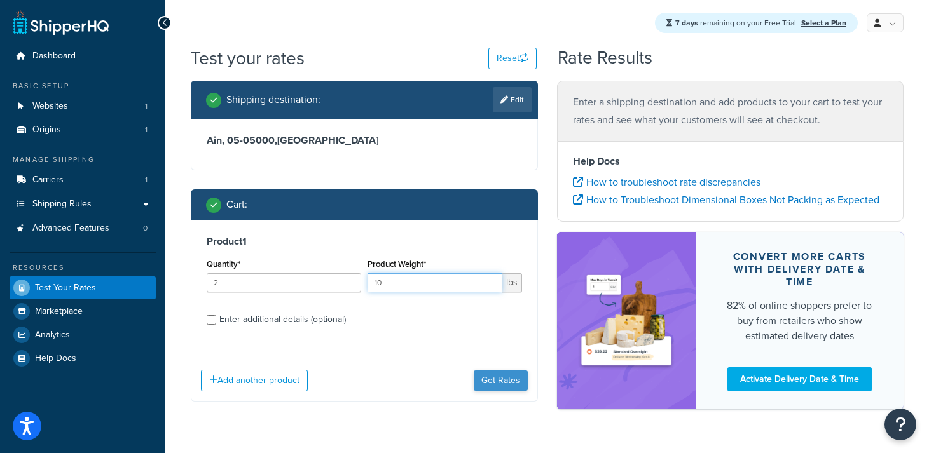
type input "10"
click at [507, 385] on button "Get Rates" at bounding box center [501, 381] width 54 height 20
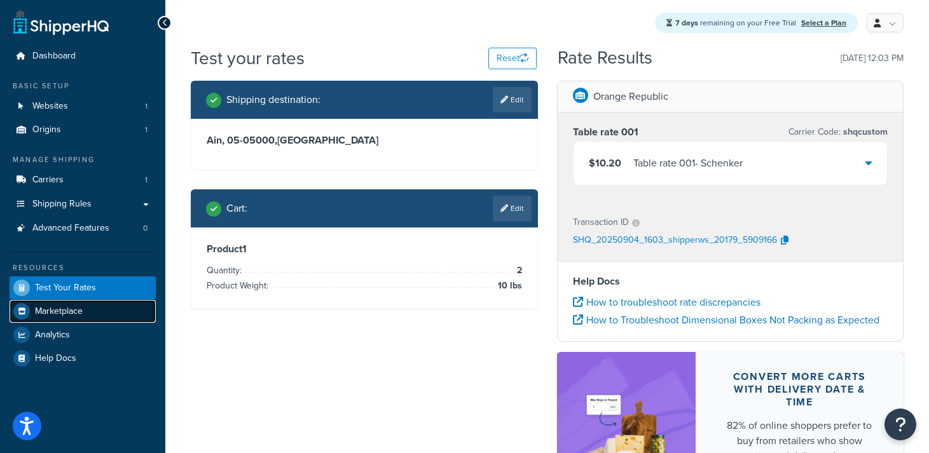
click at [62, 313] on span "Marketplace" at bounding box center [59, 311] width 48 height 11
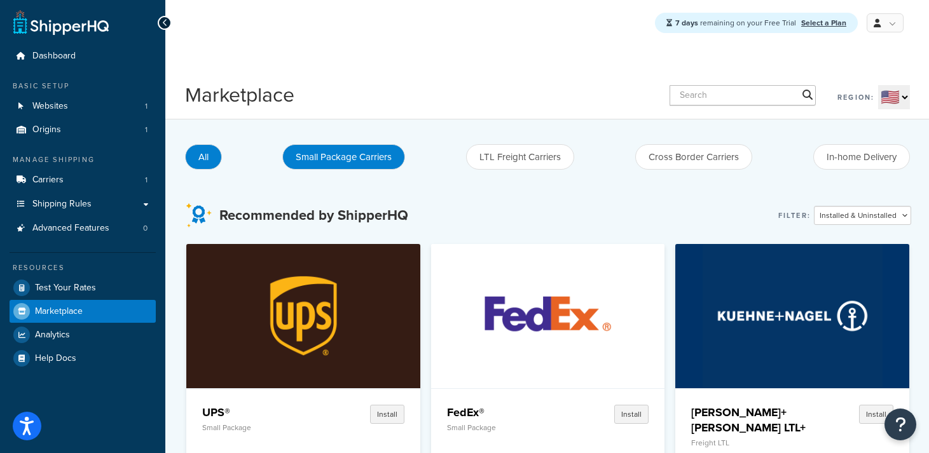
click at [339, 158] on button "Small Package Carriers" at bounding box center [343, 156] width 123 height 25
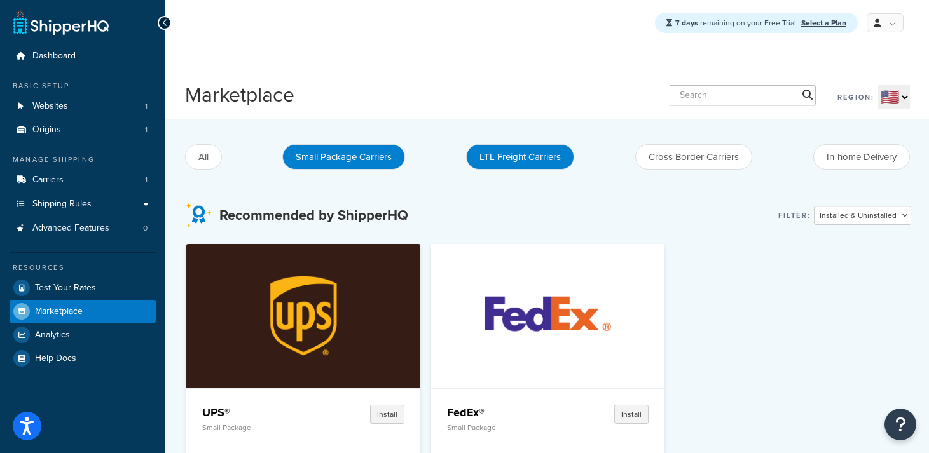
click at [516, 155] on button "LTL Freight Carriers" at bounding box center [520, 156] width 108 height 25
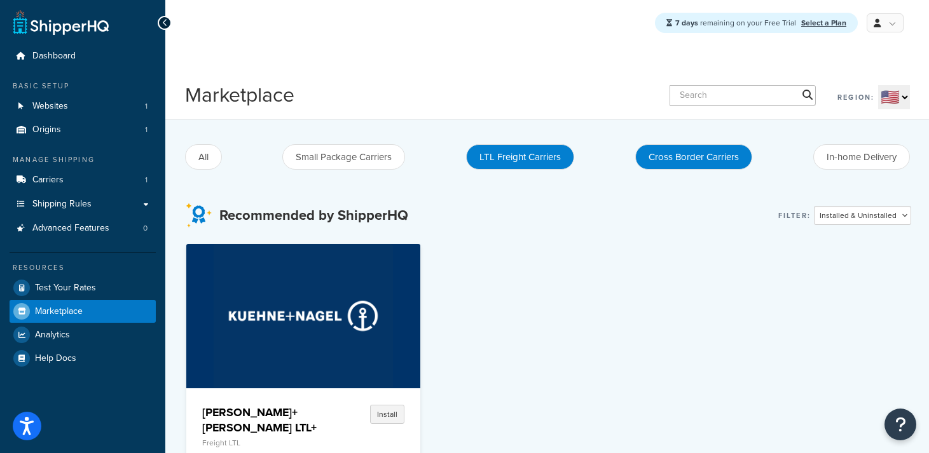
click at [675, 157] on button "Cross Border Carriers" at bounding box center [693, 156] width 117 height 25
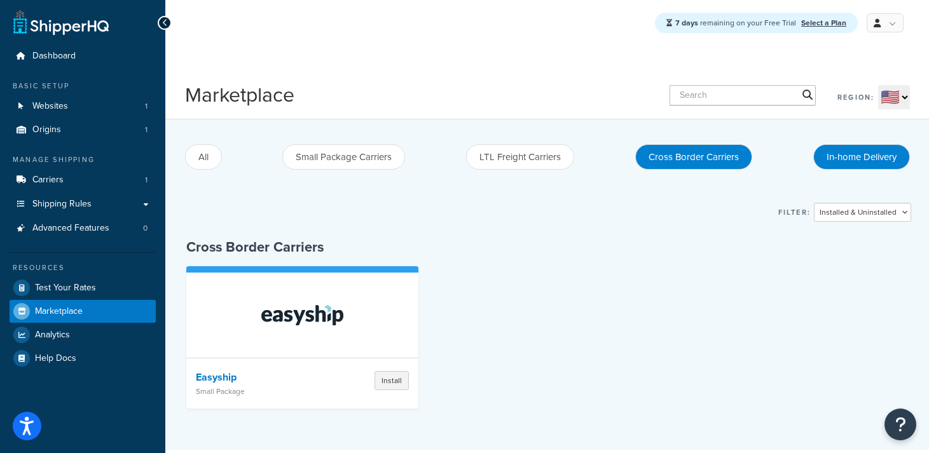
click at [831, 156] on button "In-home Delivery" at bounding box center [861, 156] width 97 height 25
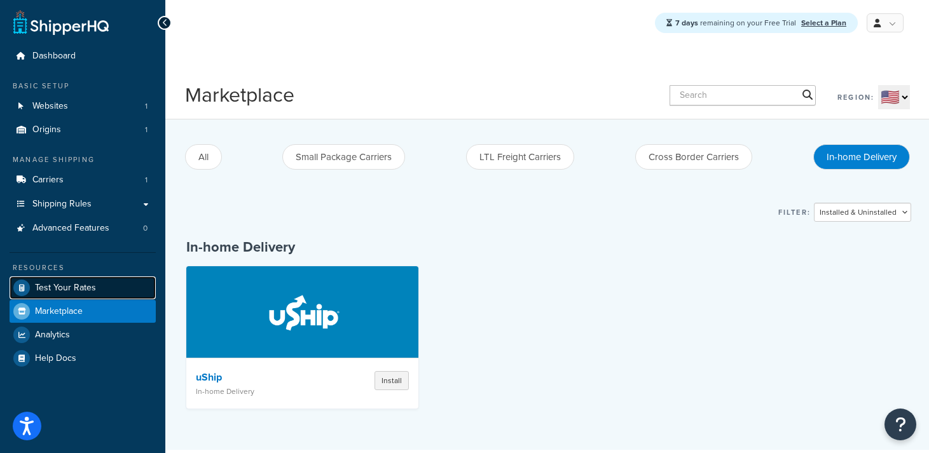
click at [53, 287] on span "Test Your Rates" at bounding box center [65, 288] width 61 height 11
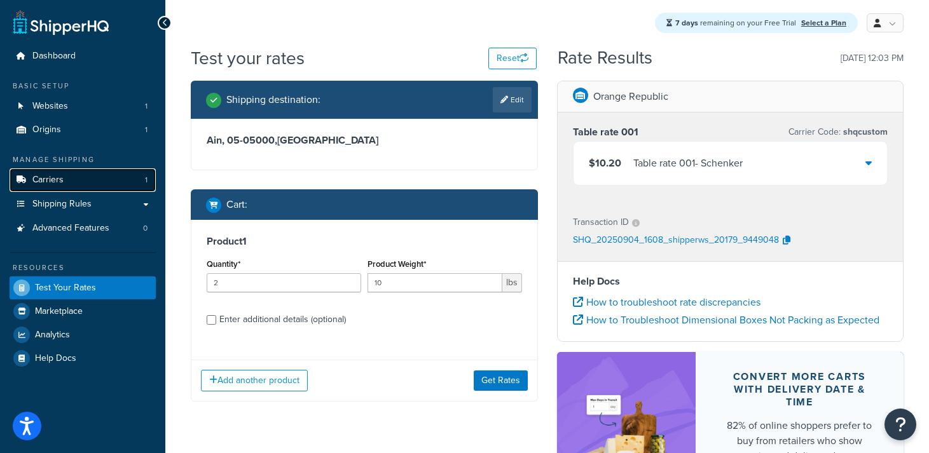
click at [46, 181] on span "Carriers" at bounding box center [47, 180] width 31 height 11
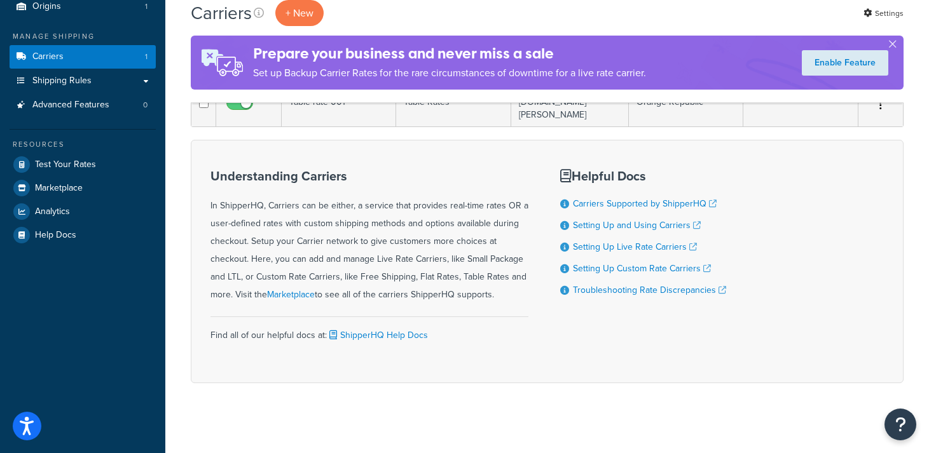
scroll to position [125, 0]
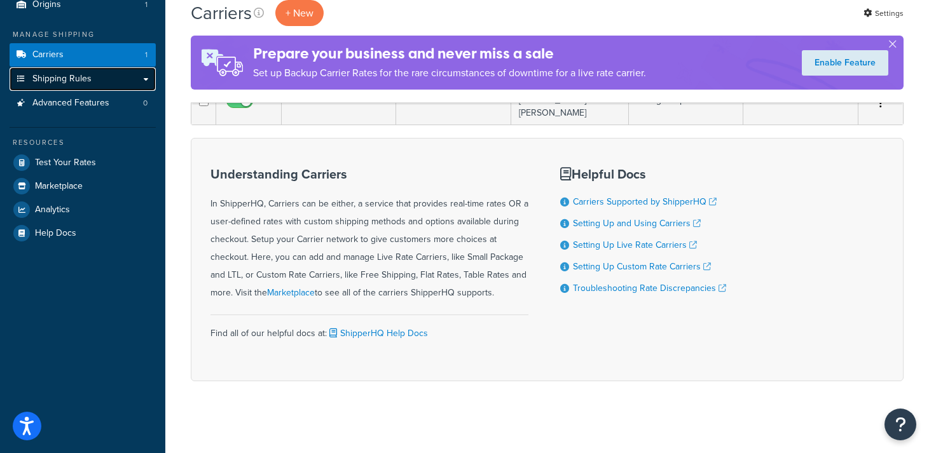
click at [49, 76] on span "Shipping Rules" at bounding box center [61, 79] width 59 height 11
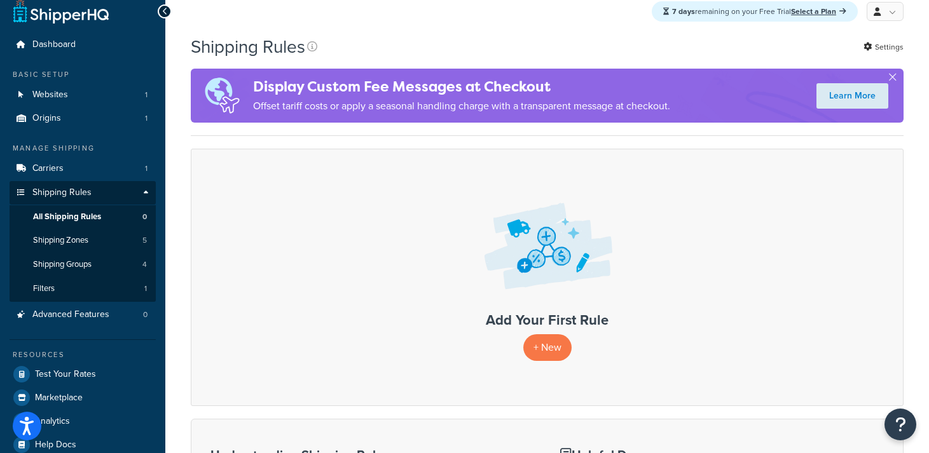
scroll to position [13, 0]
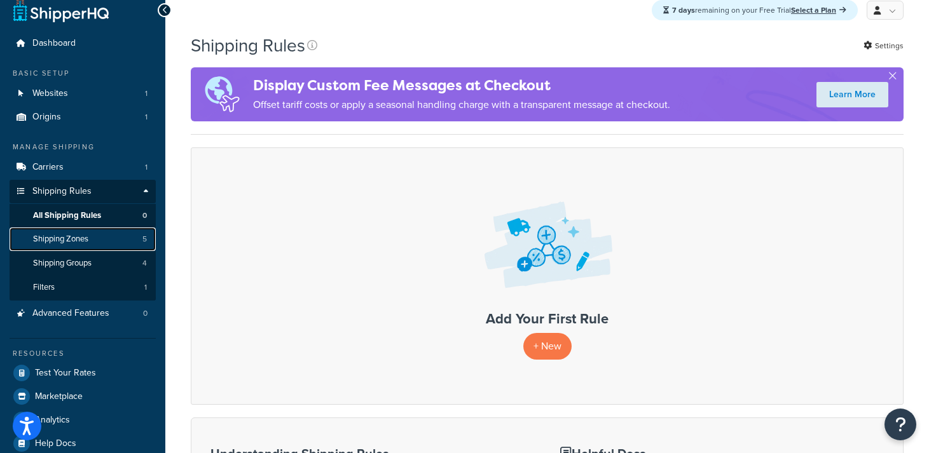
click at [62, 239] on span "Shipping Zones" at bounding box center [60, 239] width 55 height 11
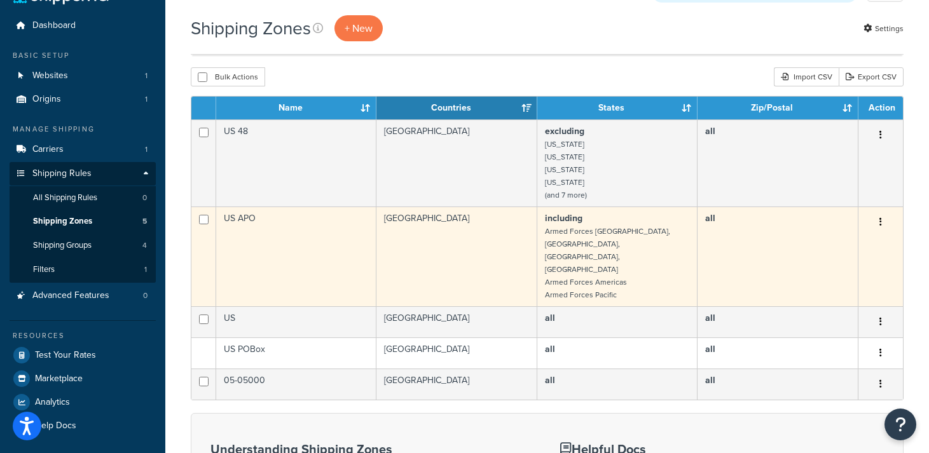
scroll to position [3, 0]
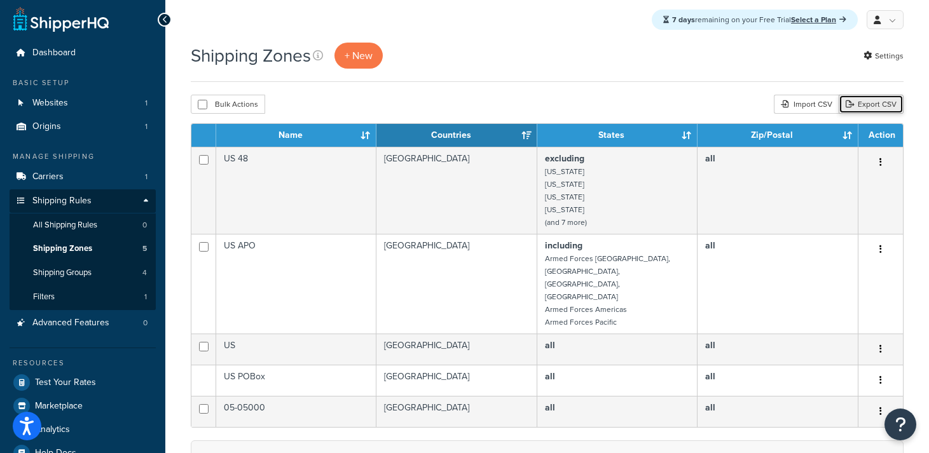
click at [870, 104] on link "Export CSV" at bounding box center [871, 104] width 65 height 19
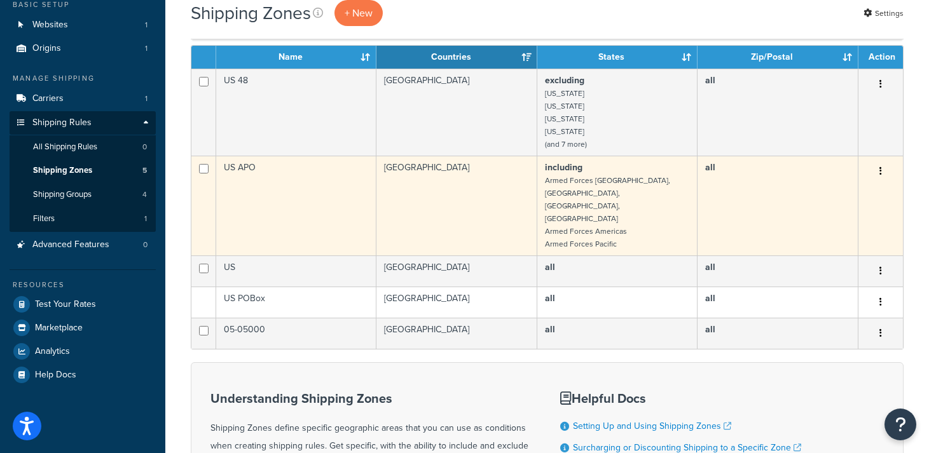
scroll to position [78, 0]
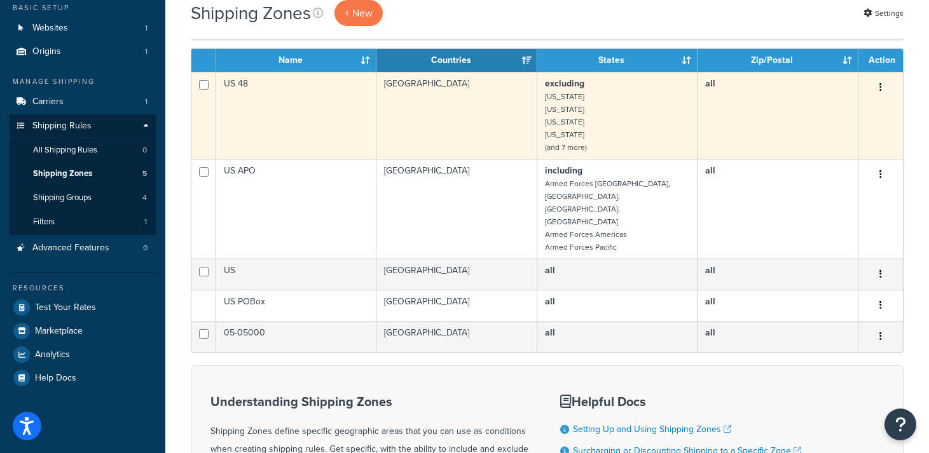
click at [879, 87] on button "button" at bounding box center [881, 88] width 18 height 20
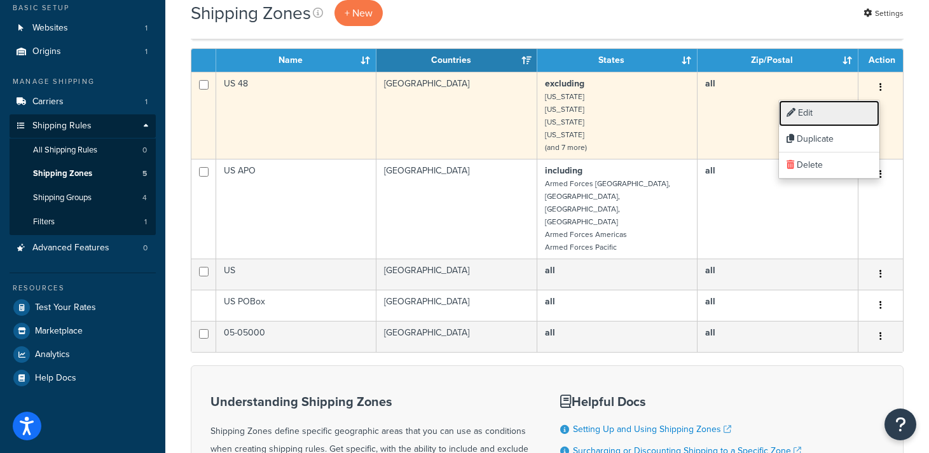
click at [807, 117] on link "Edit" at bounding box center [829, 113] width 100 height 26
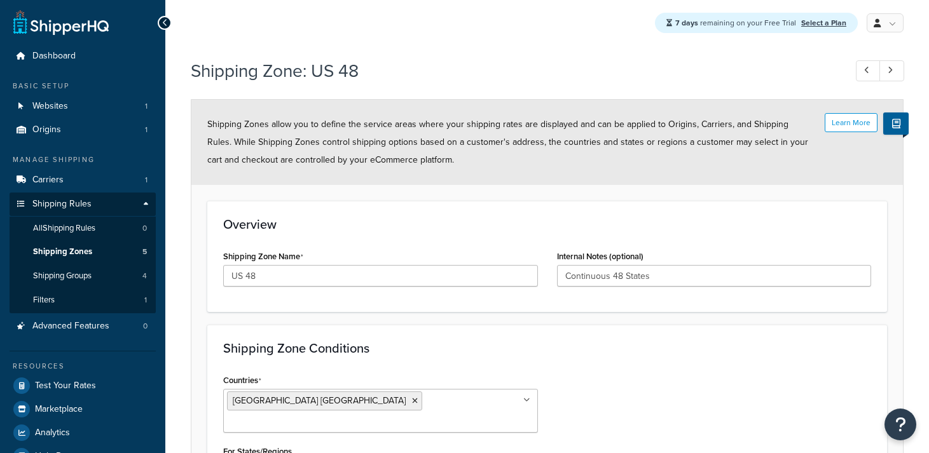
select select "excluding"
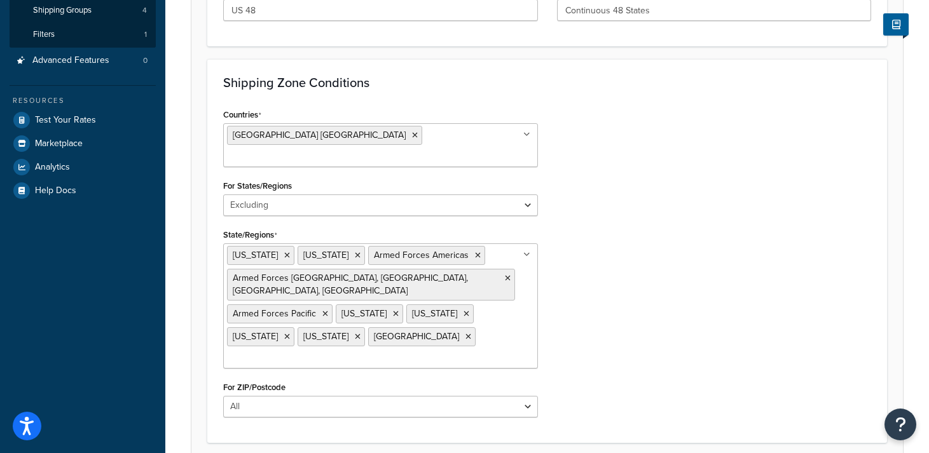
scroll to position [266, 0]
